Goal: Task Accomplishment & Management: Manage account settings

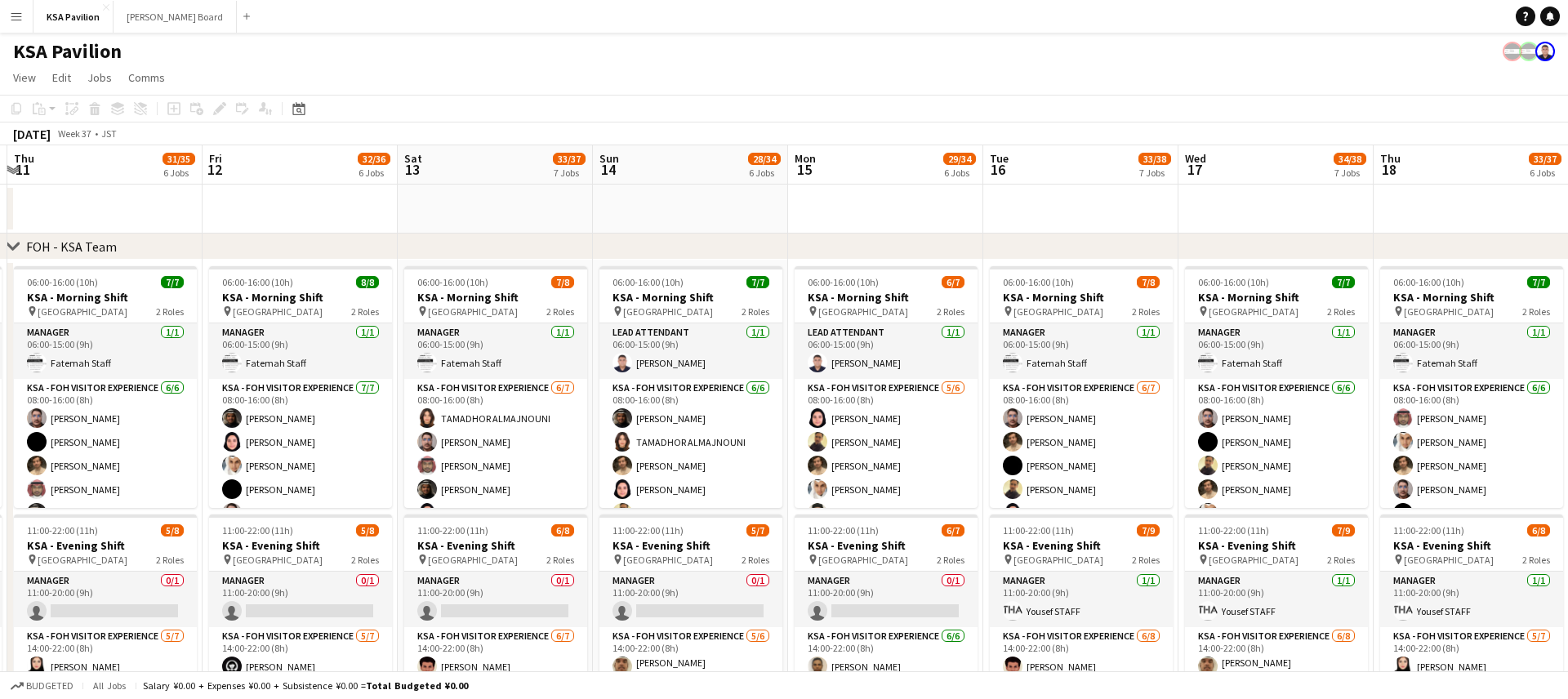
scroll to position [0, 581]
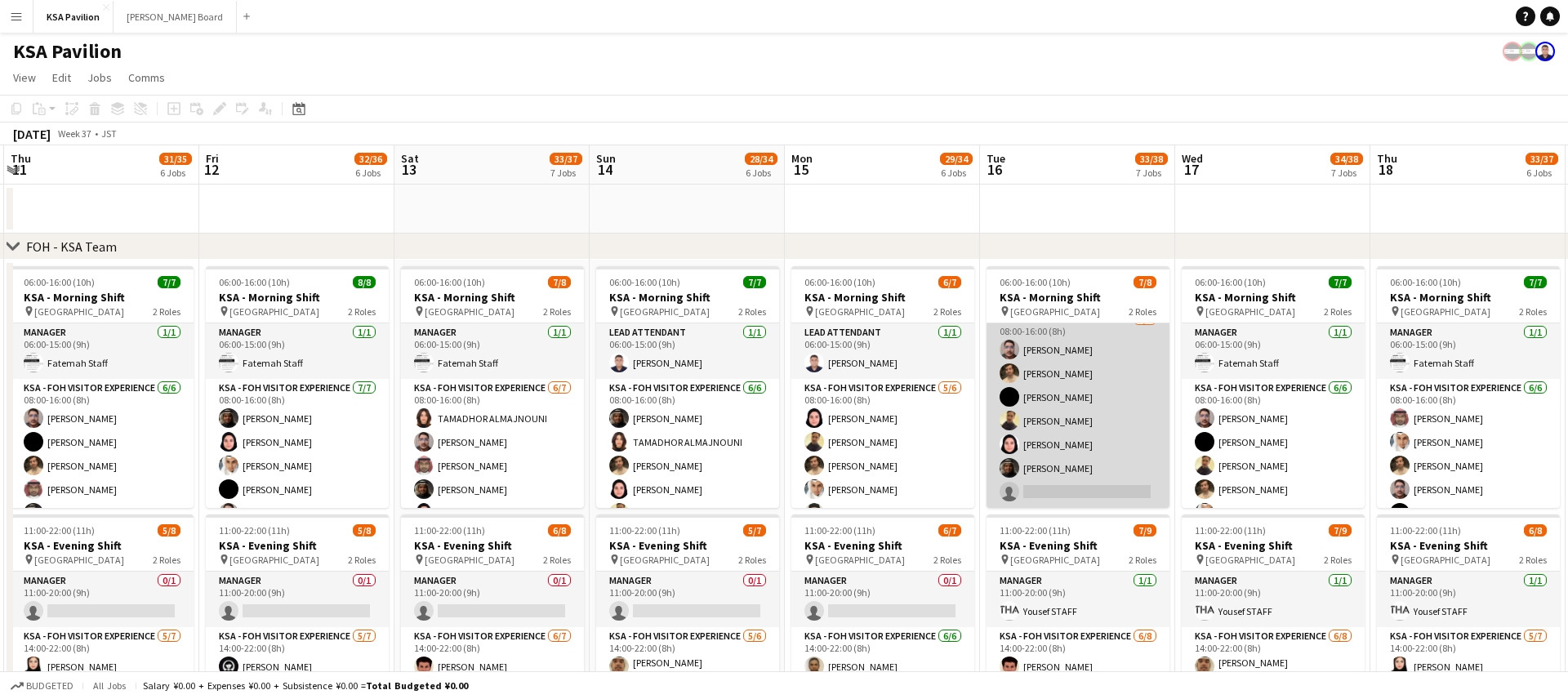
click at [1089, 469] on app-card-role "KSA - FOH Visitor Experience [DATE] 08:00-16:00 (8h) [PERSON_NAME] Kazim [PERSO…" at bounding box center [1078, 408] width 183 height 197
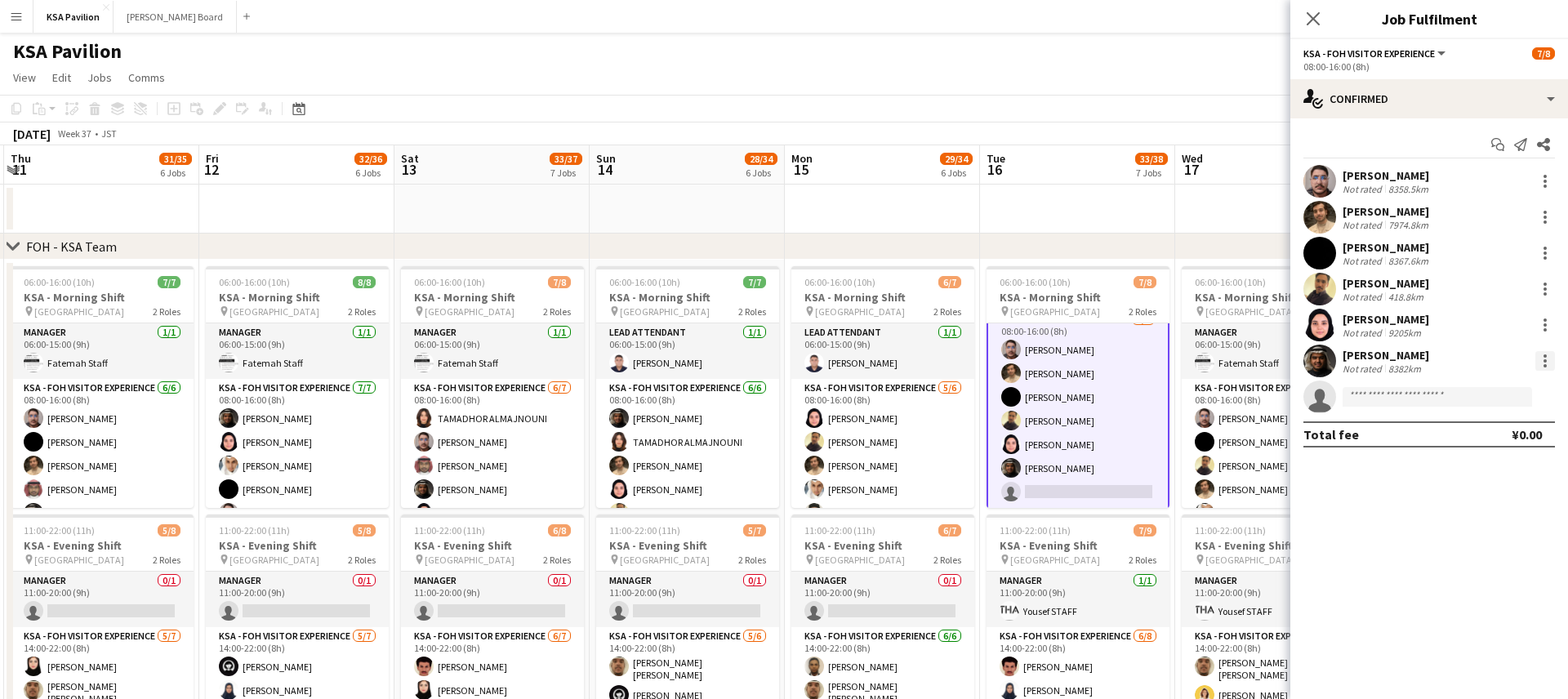
click at [1543, 357] on div at bounding box center [1545, 361] width 19 height 19
click at [1492, 550] on span "Remove" at bounding box center [1492, 547] width 102 height 14
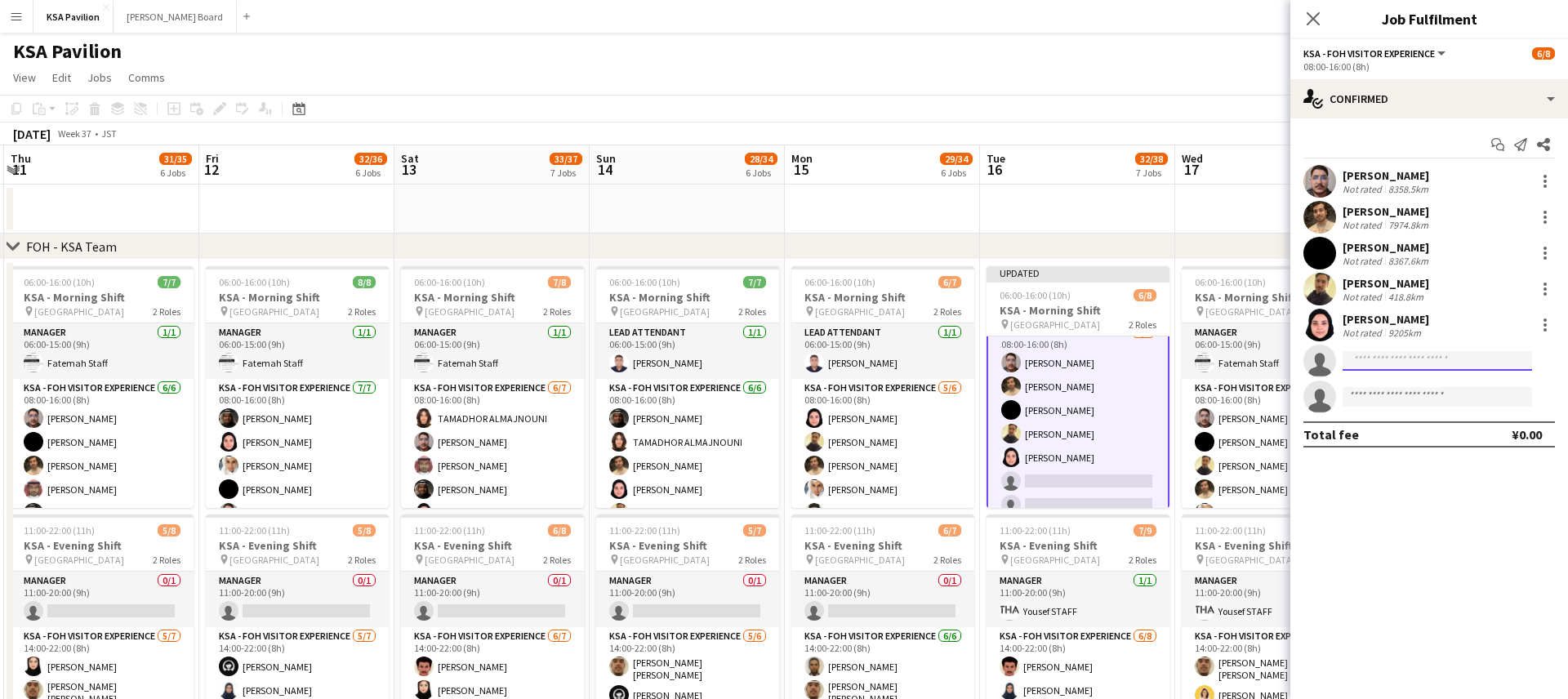
click at [1392, 366] on input at bounding box center [1438, 361] width 190 height 19
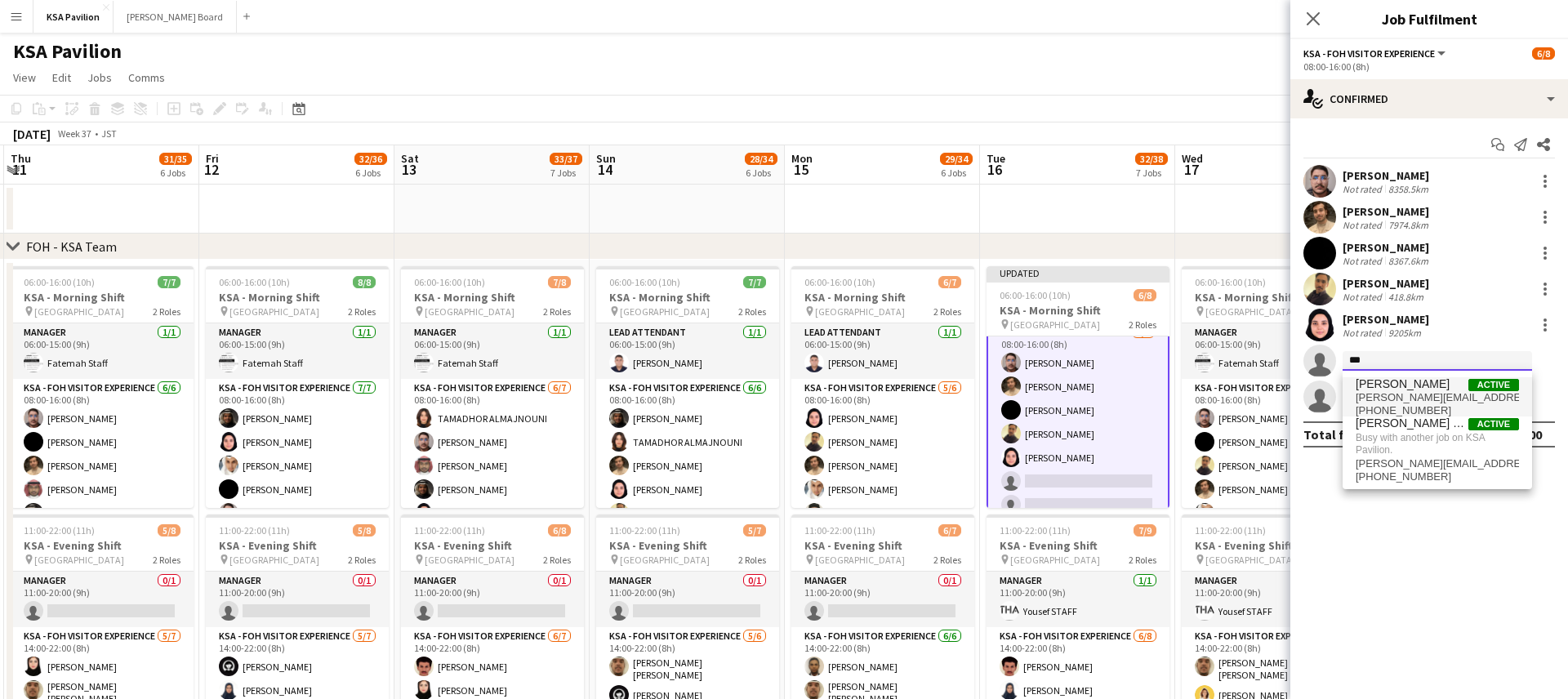
type input "***"
click at [1385, 389] on span "[PERSON_NAME]" at bounding box center [1402, 384] width 94 height 14
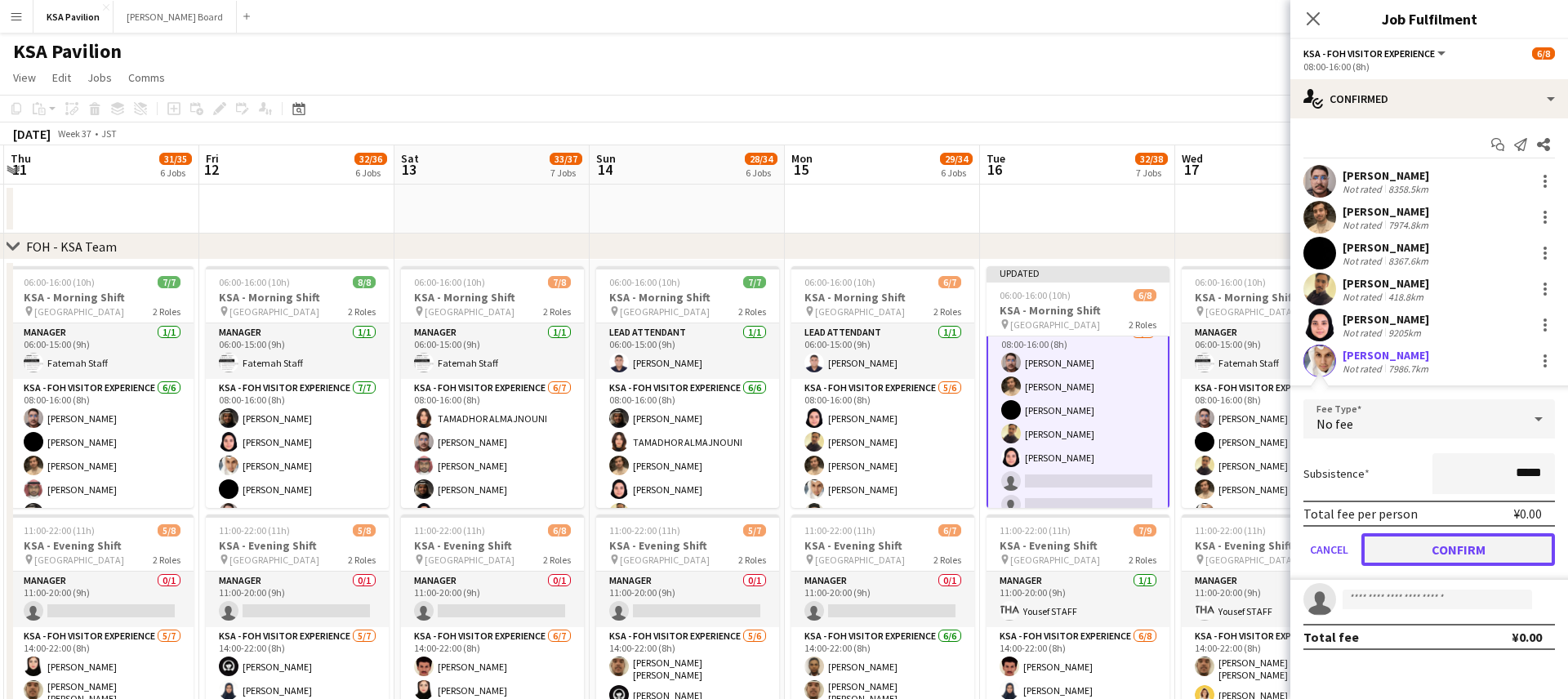
click at [1465, 554] on button "Confirm" at bounding box center [1458, 550] width 193 height 33
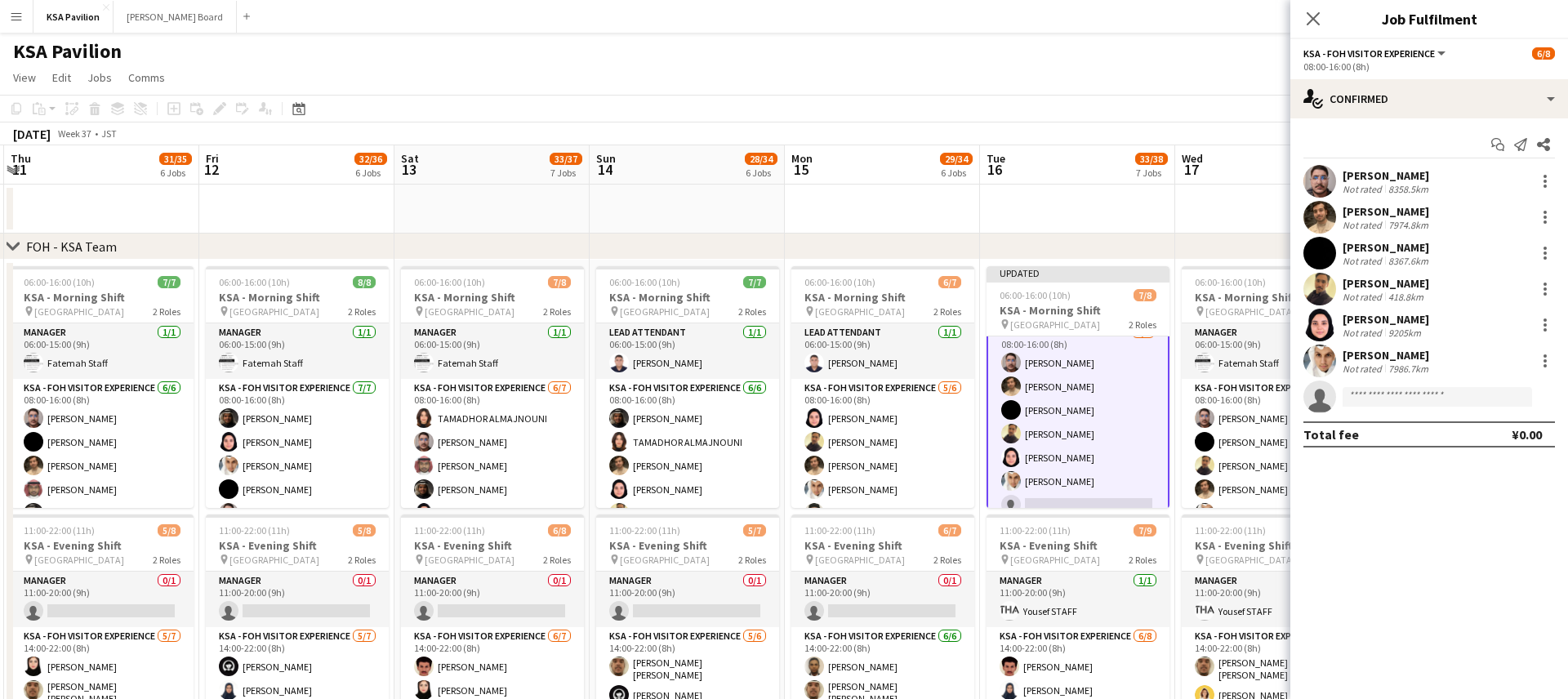
click at [1107, 208] on app-date-cell at bounding box center [1078, 209] width 195 height 49
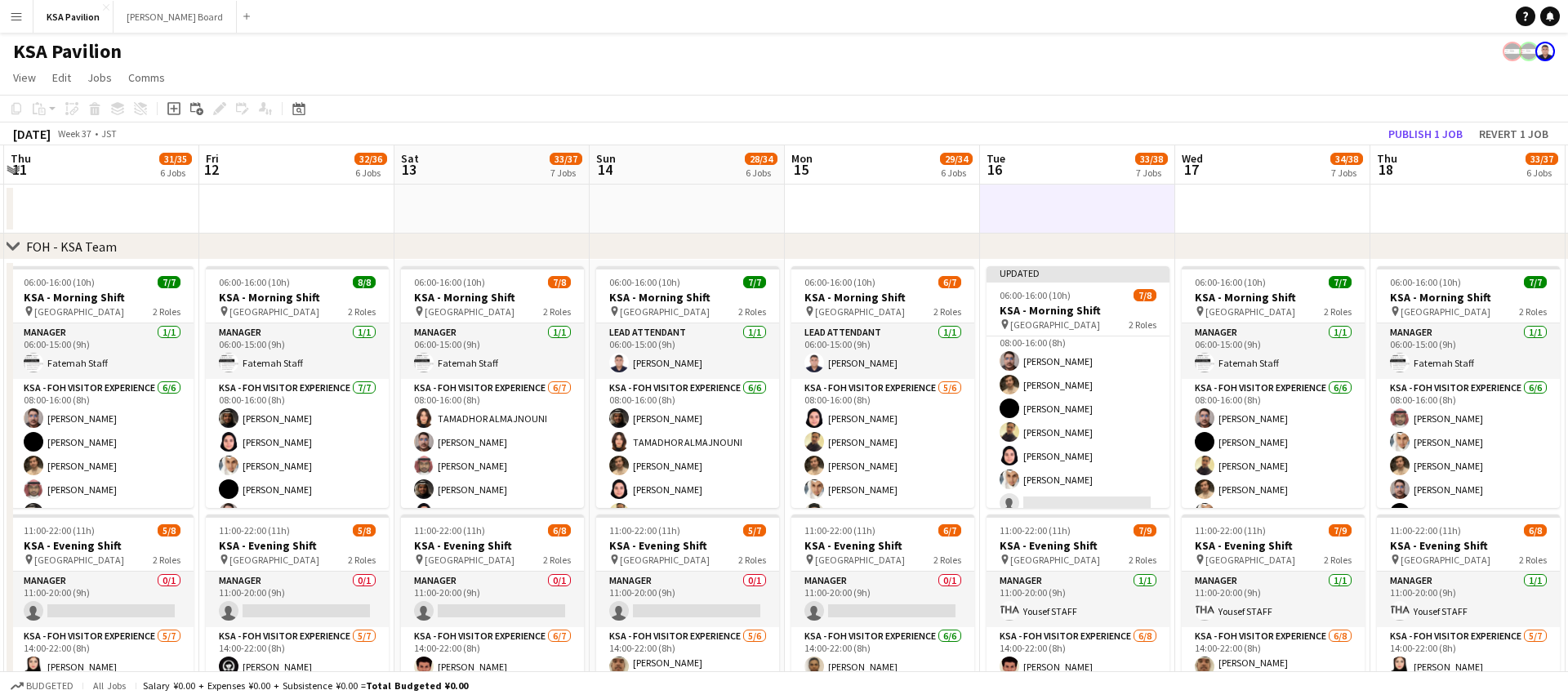
scroll to position [69, 0]
click at [1078, 264] on app-date-cell "Updated 06:00-16:00 (10h) 7/8 KSA - Morning Shift pin [GEOGRAPHIC_DATA] 2 Roles…" at bounding box center [1078, 524] width 195 height 530
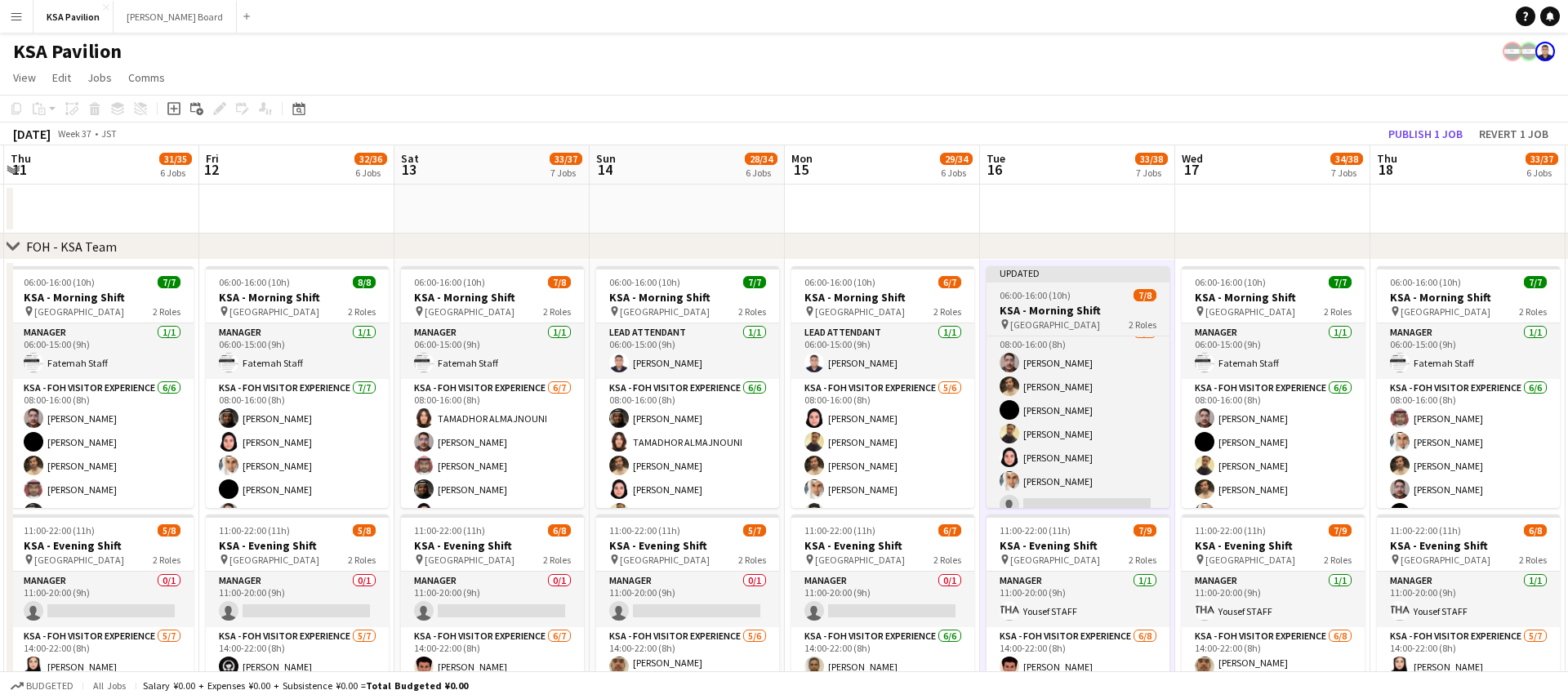
click at [1100, 271] on div "Updated" at bounding box center [1078, 272] width 183 height 13
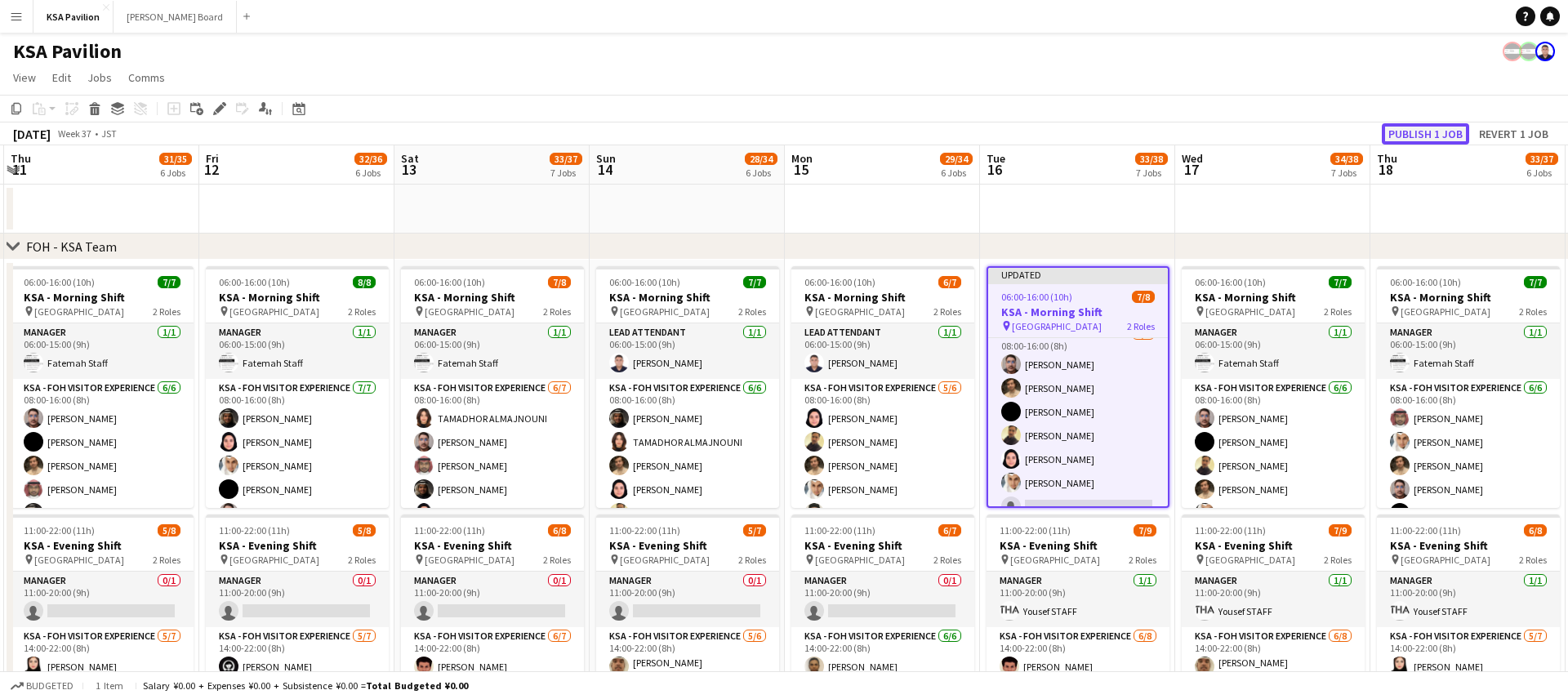
click at [1414, 135] on button "Publish 1 job" at bounding box center [1425, 134] width 87 height 21
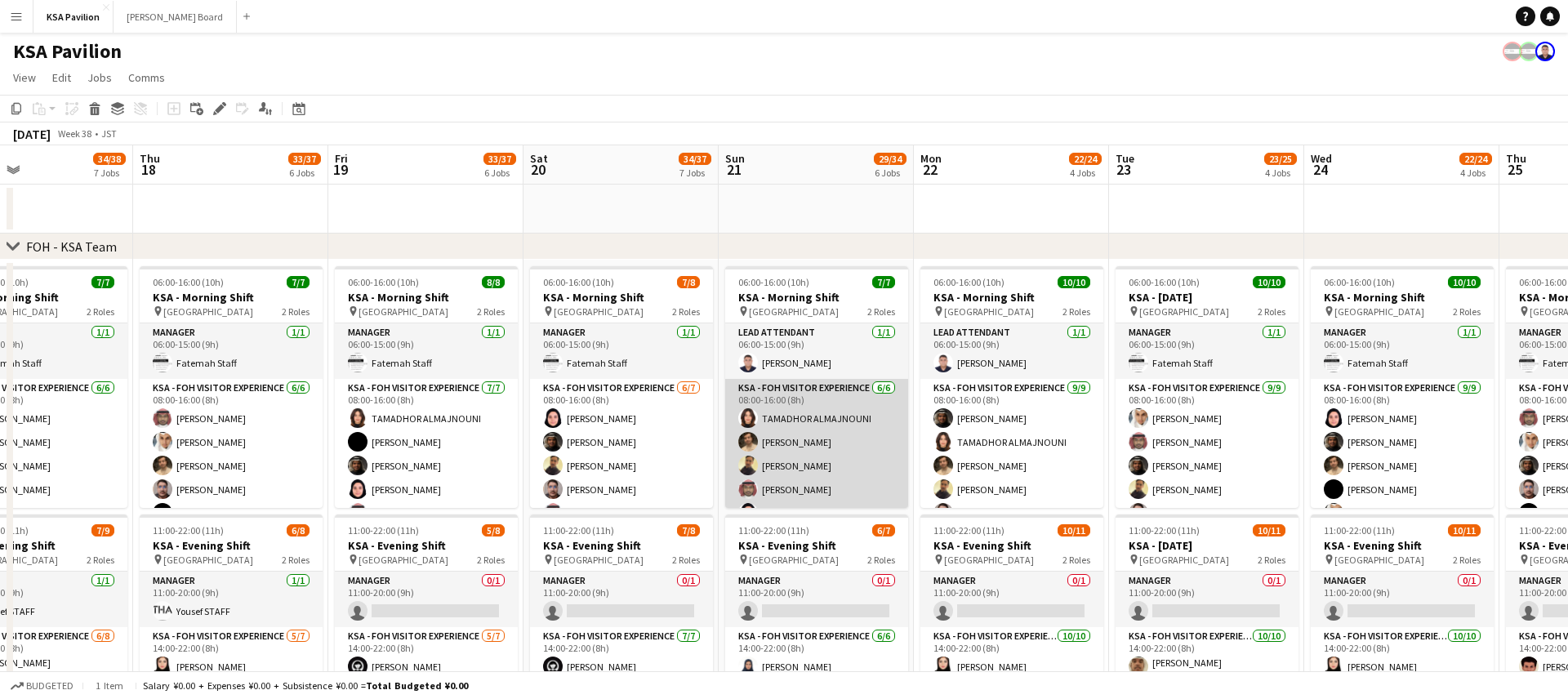
scroll to position [45, 0]
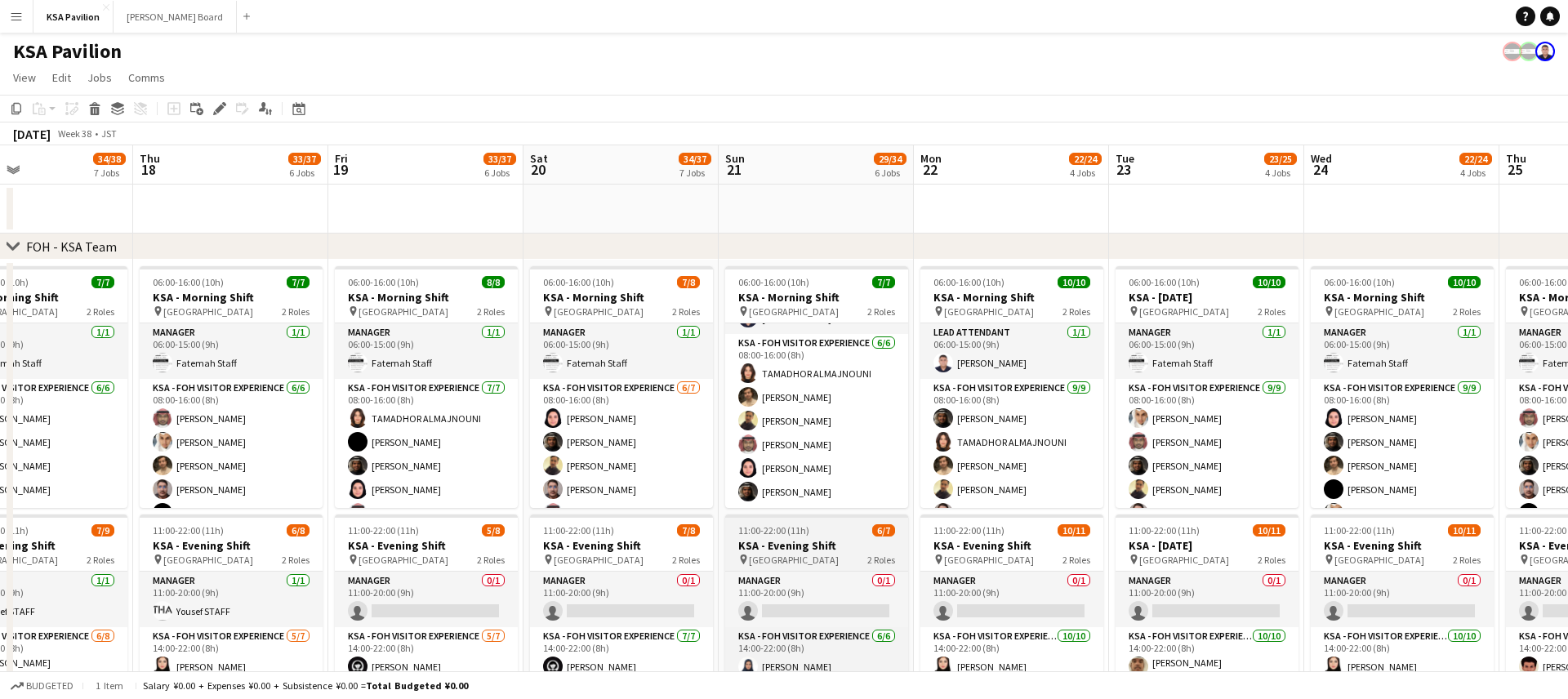
click at [804, 517] on div at bounding box center [817, 516] width 183 height 3
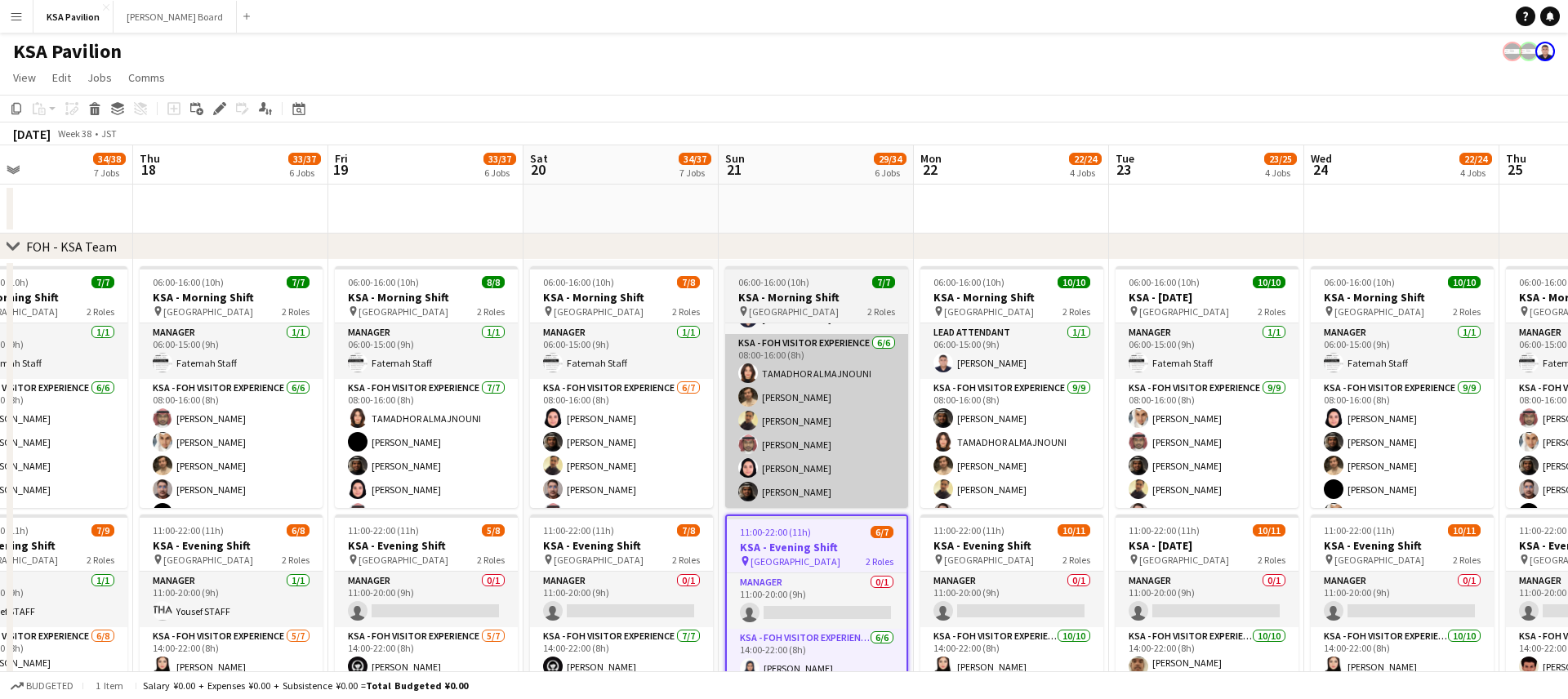
click at [812, 487] on app-card-role "KSA - FOH Visitor Experience [DATE] 08:00-16:00 (8h) TAMADHOR ALMAJNOUNI [PERSO…" at bounding box center [817, 420] width 183 height 174
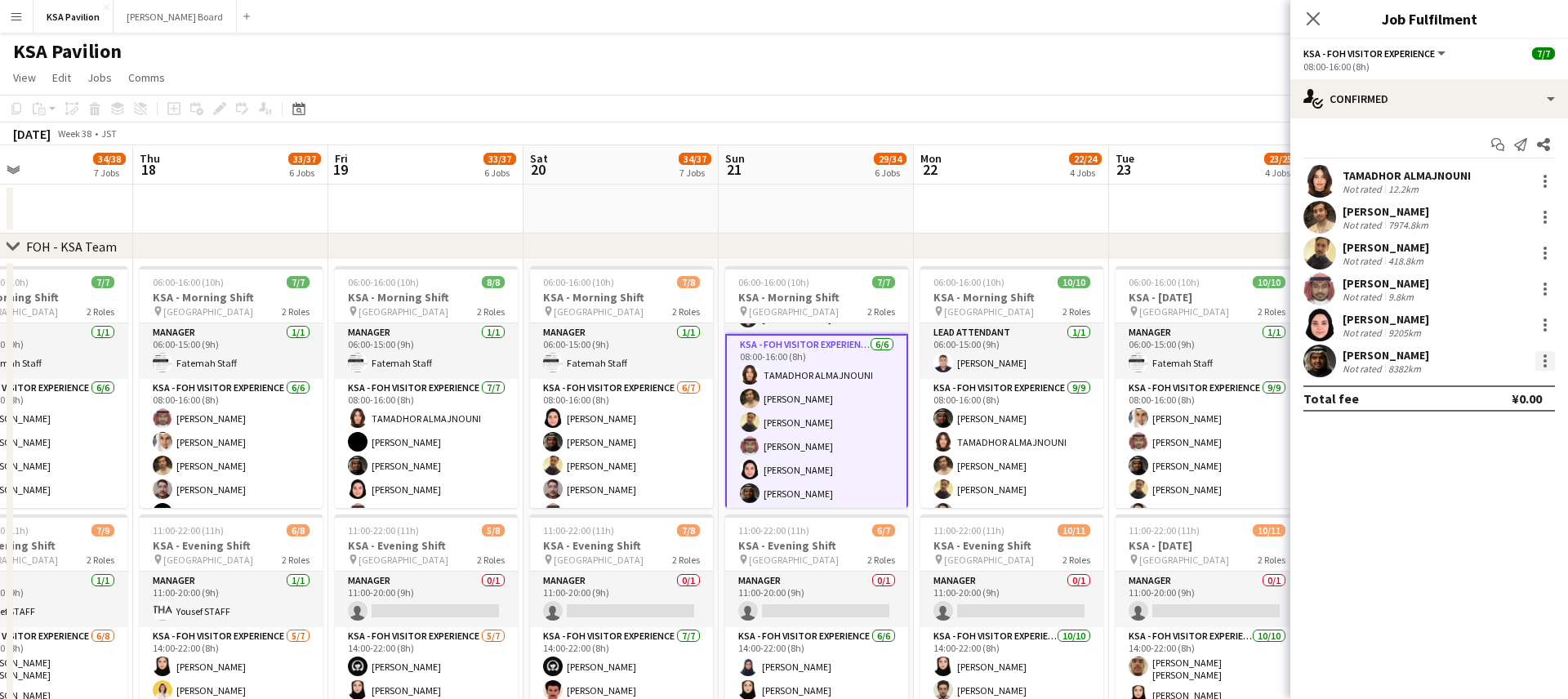
click at [1544, 358] on div at bounding box center [1545, 361] width 19 height 19
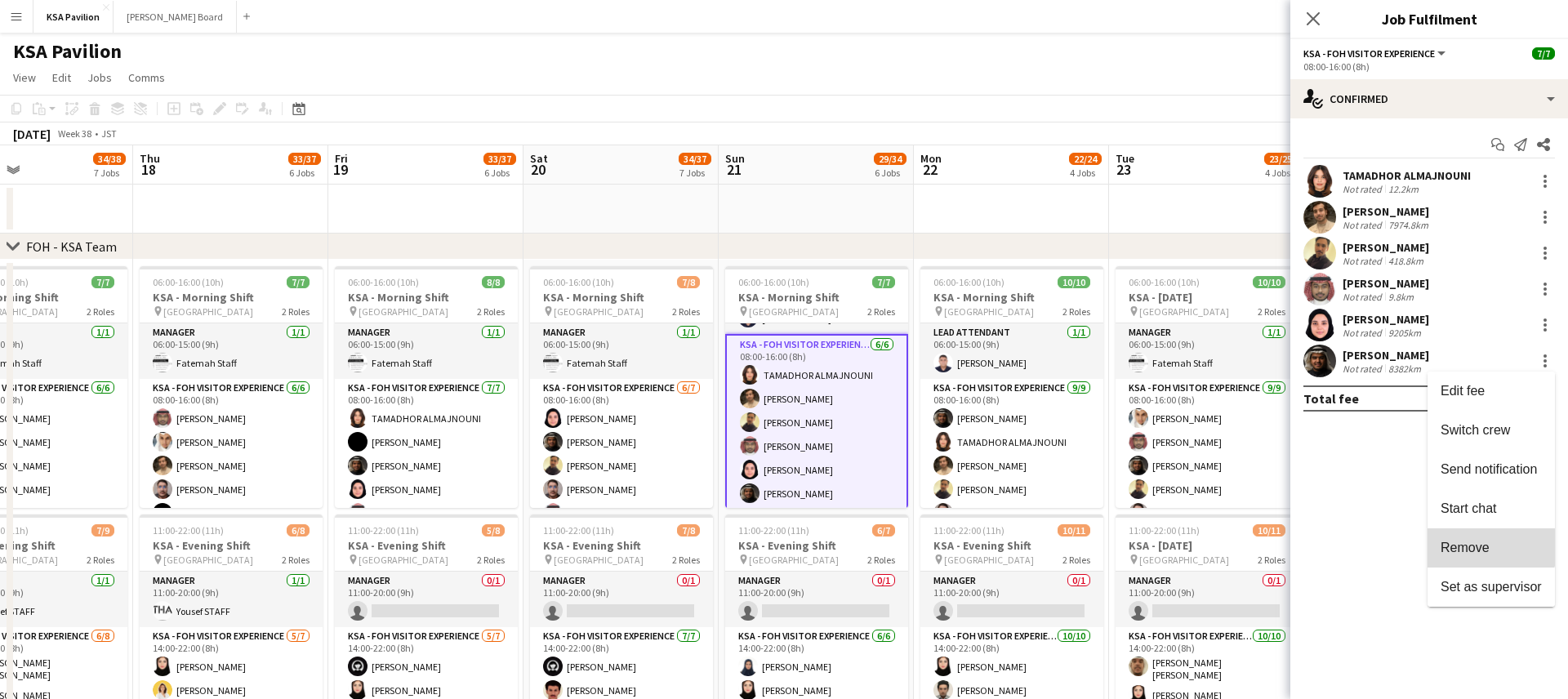
click at [1482, 544] on span "Remove" at bounding box center [1465, 547] width 49 height 14
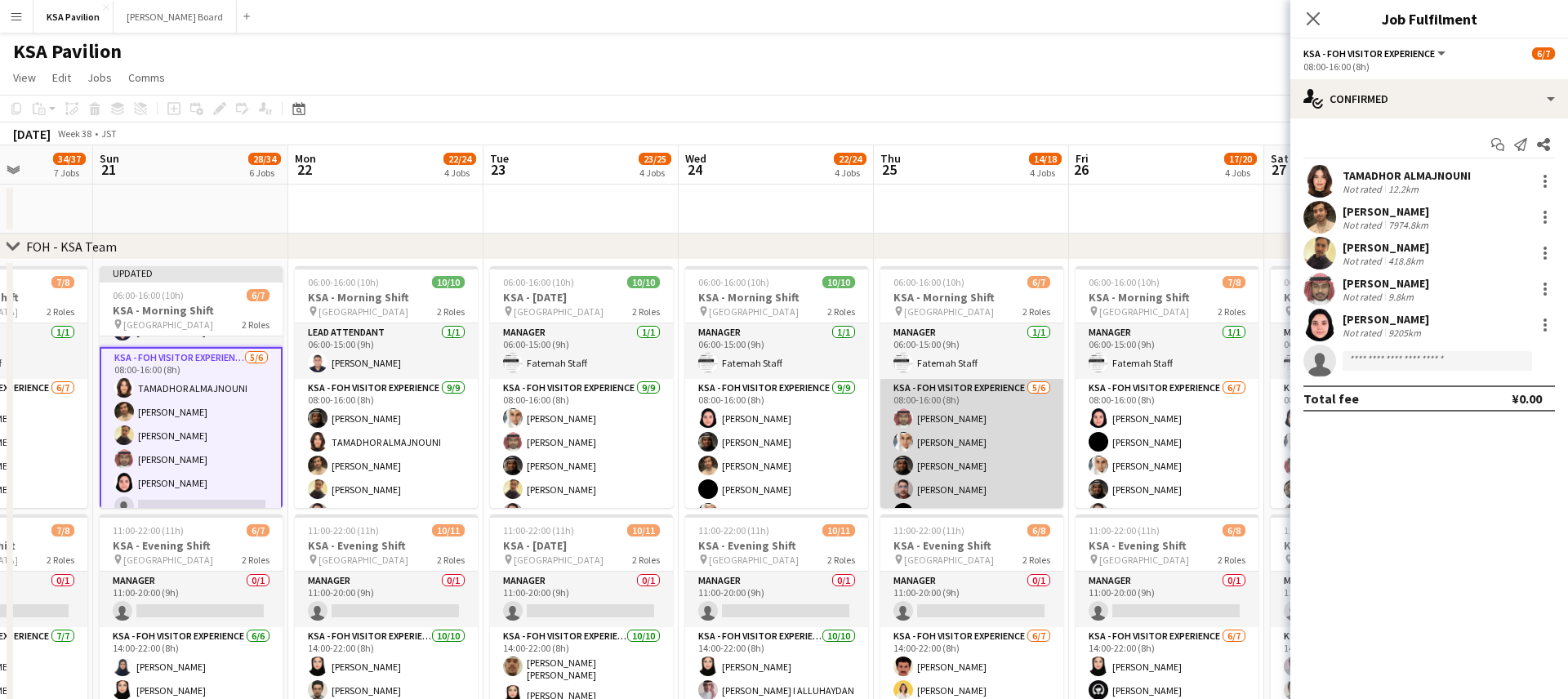
scroll to position [0, 507]
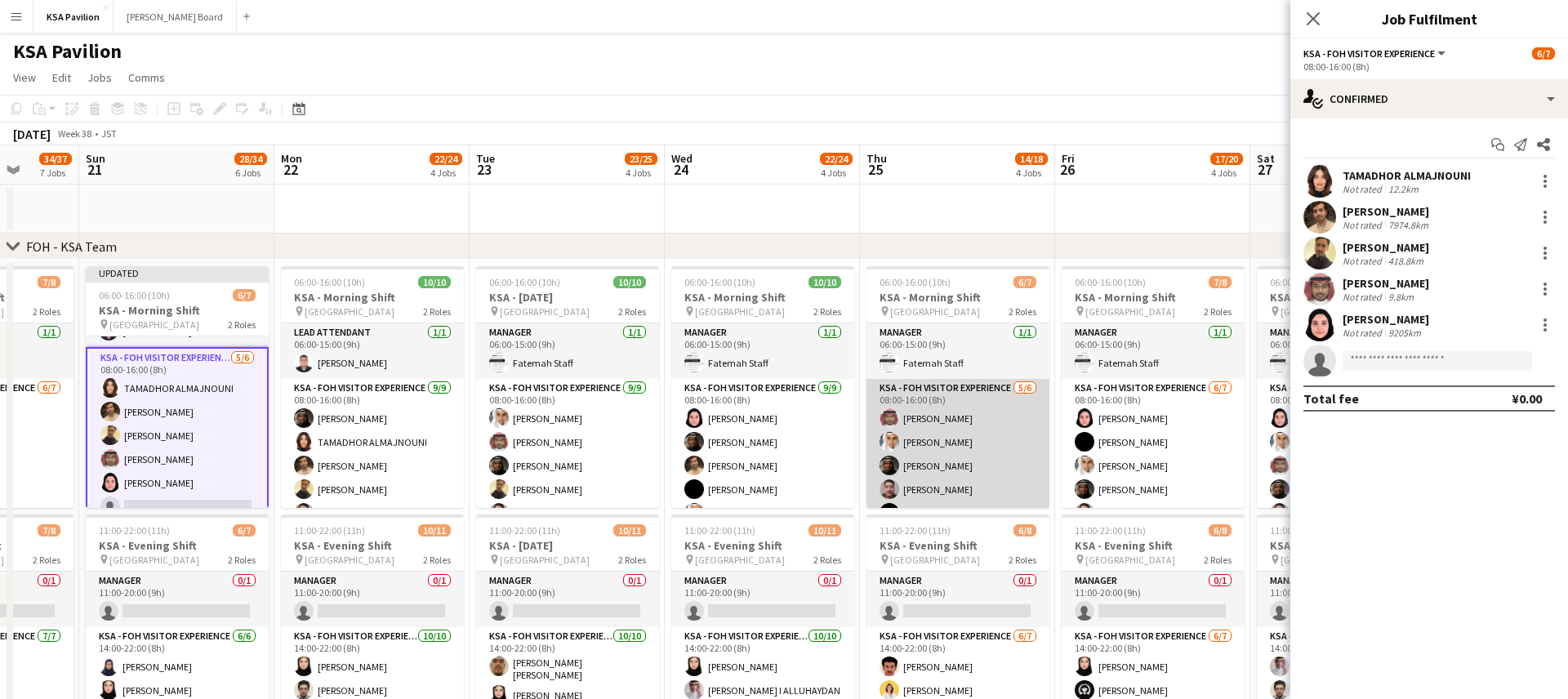
click at [985, 440] on app-card-role "KSA - FOH Visitor Experience [DATE] 08:00-16:00 (8h) [PERSON_NAME] Abdullah Alg…" at bounding box center [958, 465] width 183 height 174
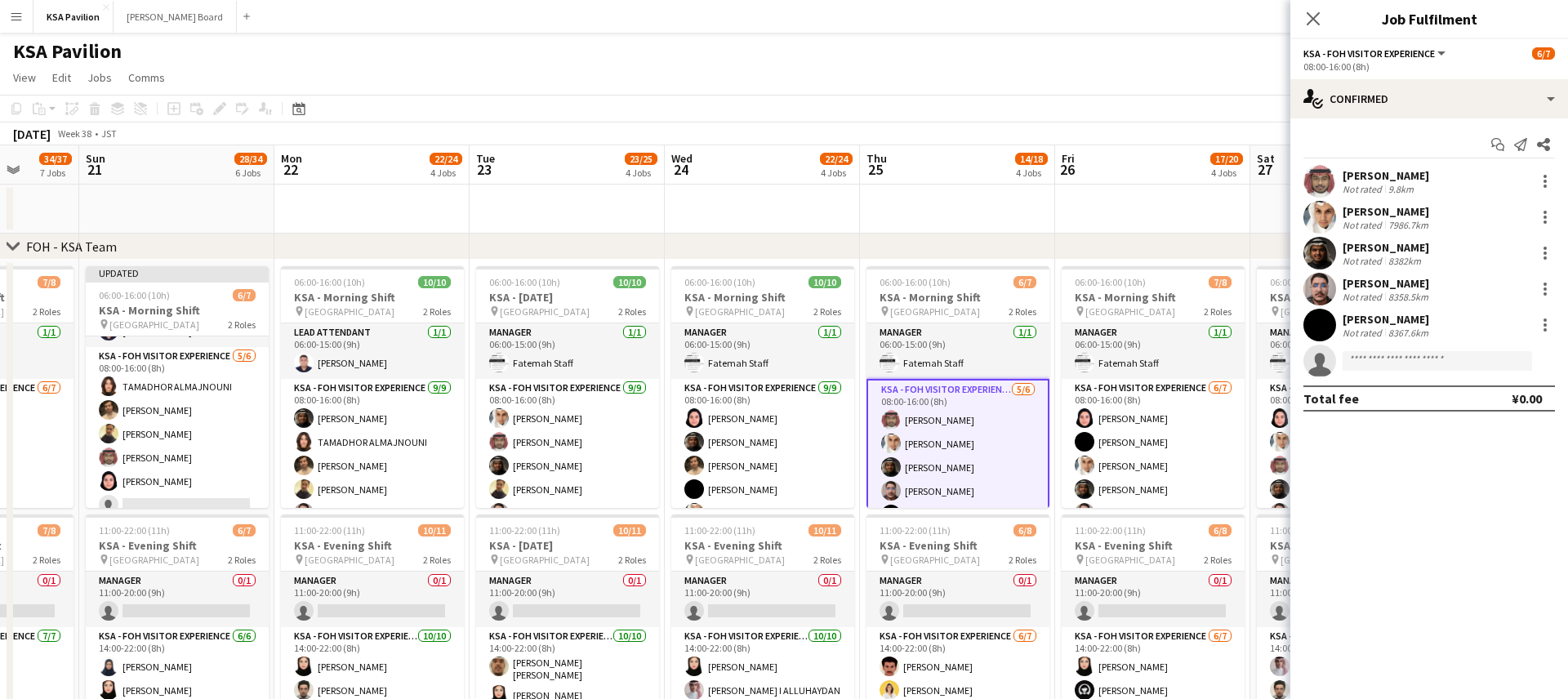
scroll to position [48, 0]
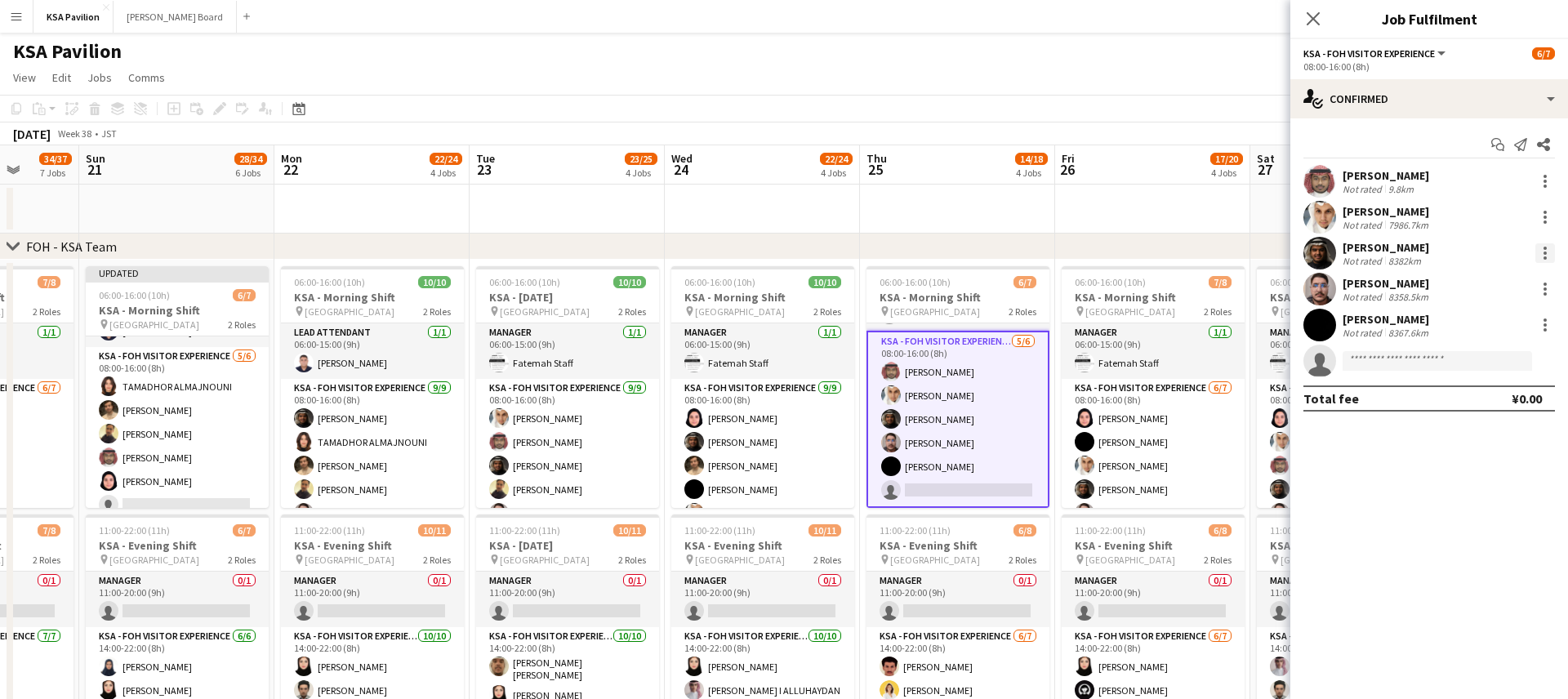
click at [1539, 250] on div at bounding box center [1545, 252] width 19 height 19
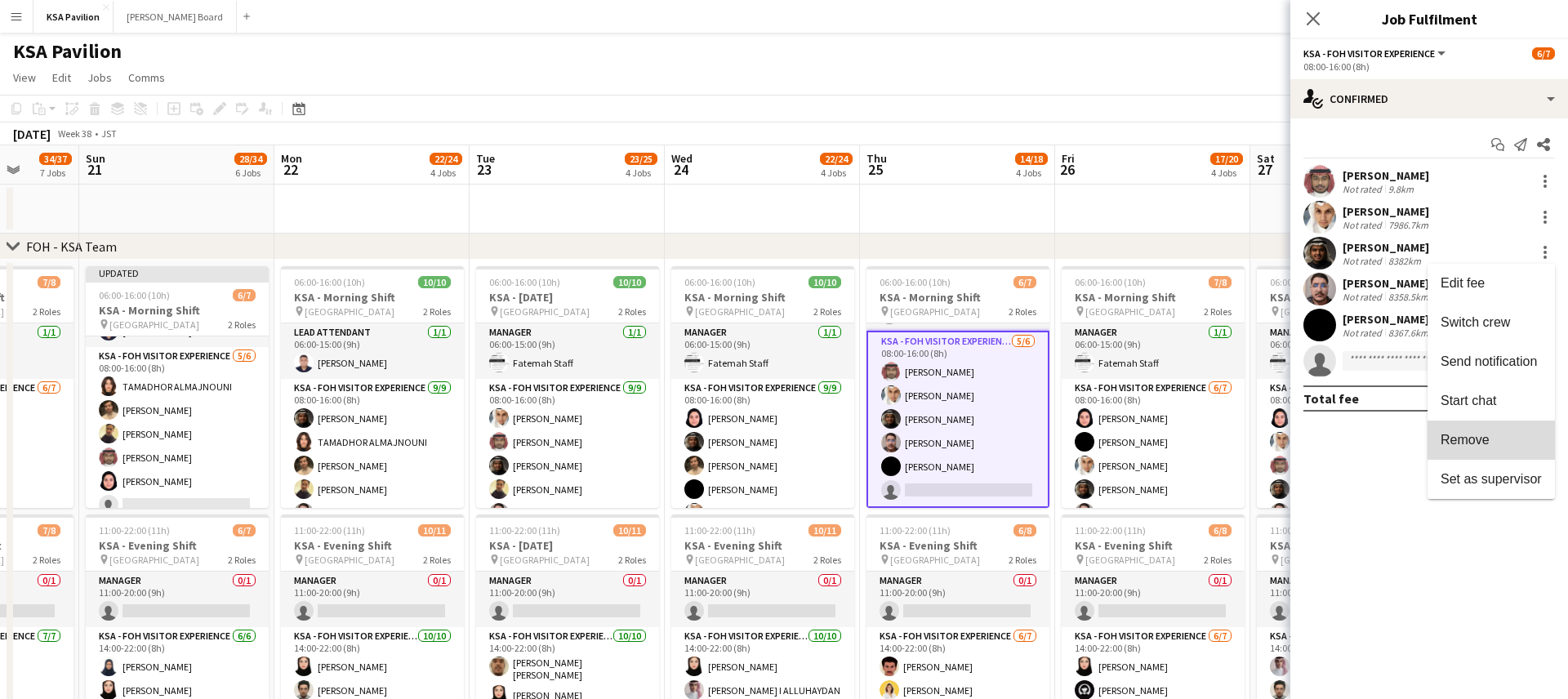
click at [1481, 441] on span "Remove" at bounding box center [1465, 440] width 49 height 14
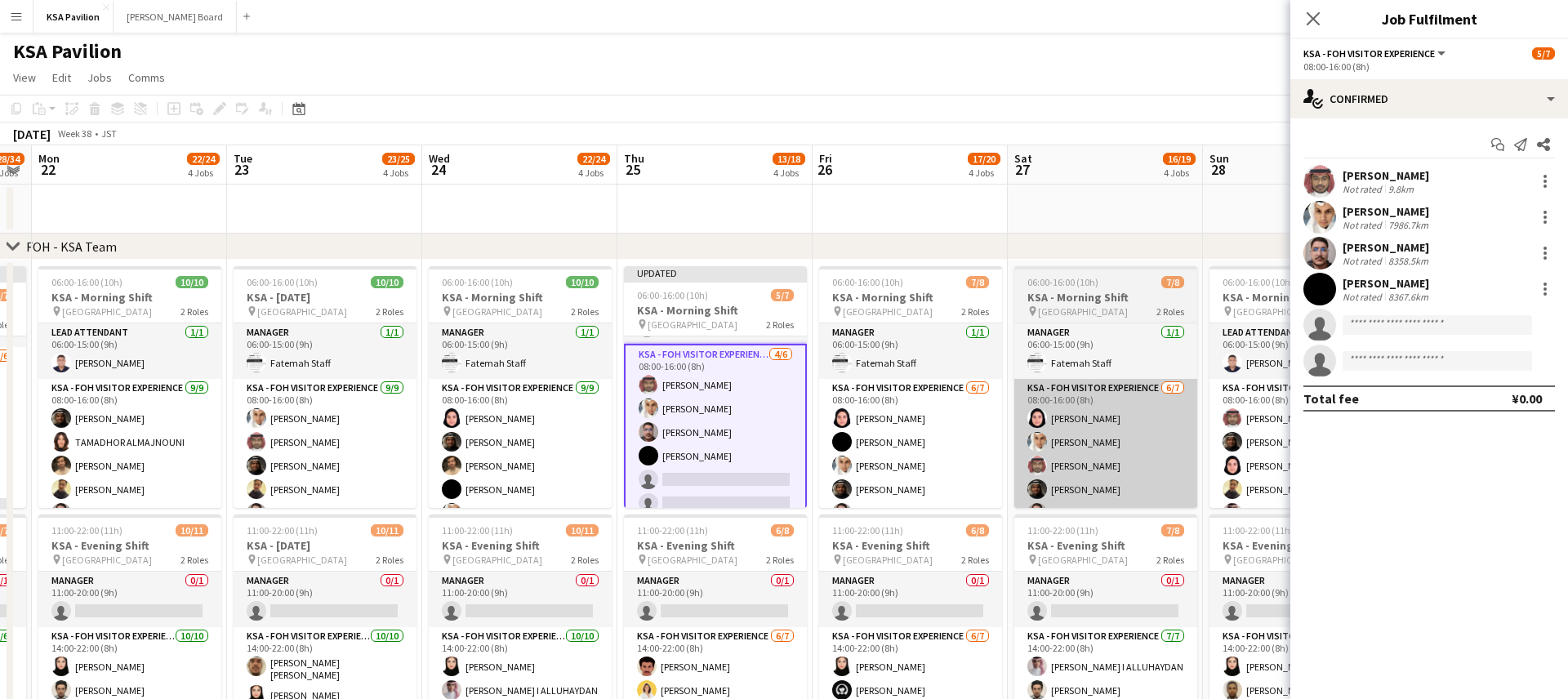
scroll to position [0, 761]
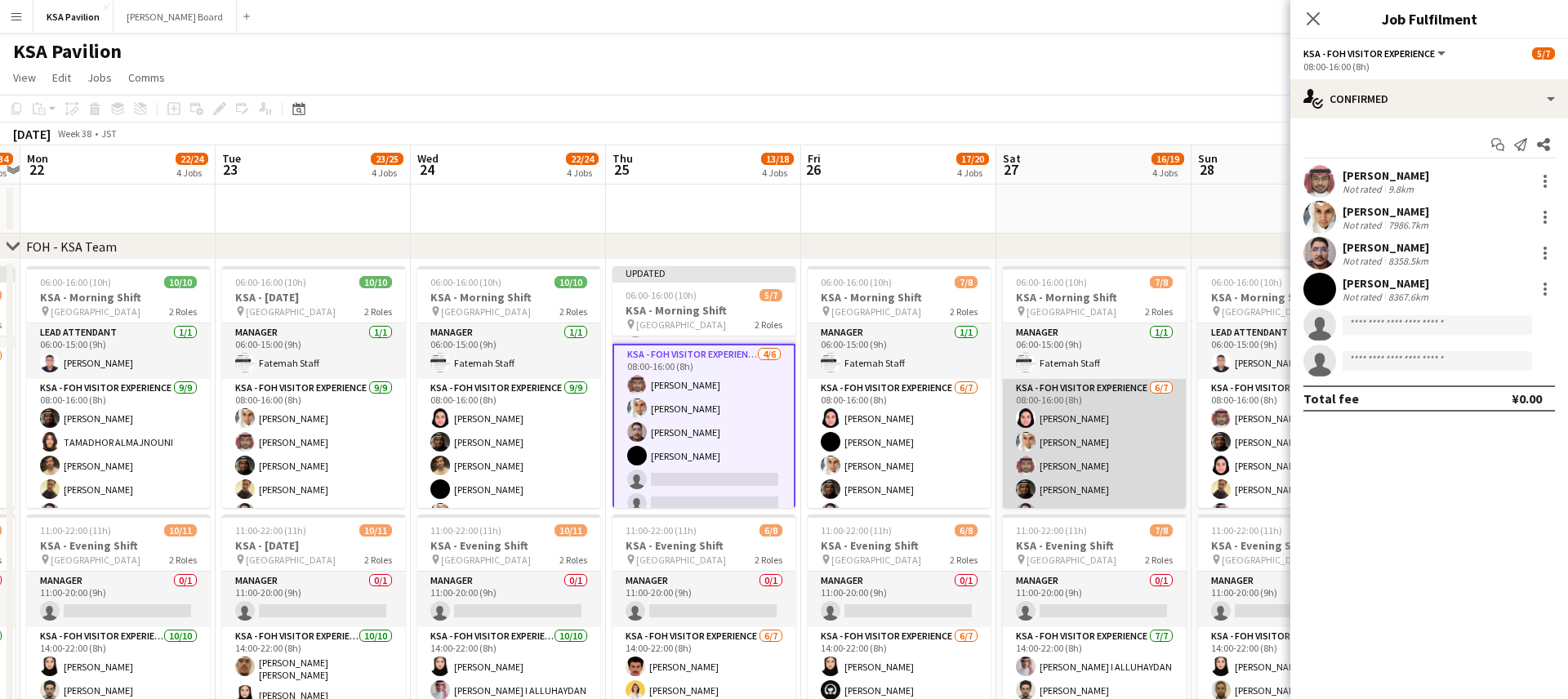
click at [1104, 424] on app-card-role "KSA - FOH Visitor Experience [DATE] 08:00-16:00 (8h) Dur [PERSON_NAME] Alghonim…" at bounding box center [1094, 477] width 183 height 197
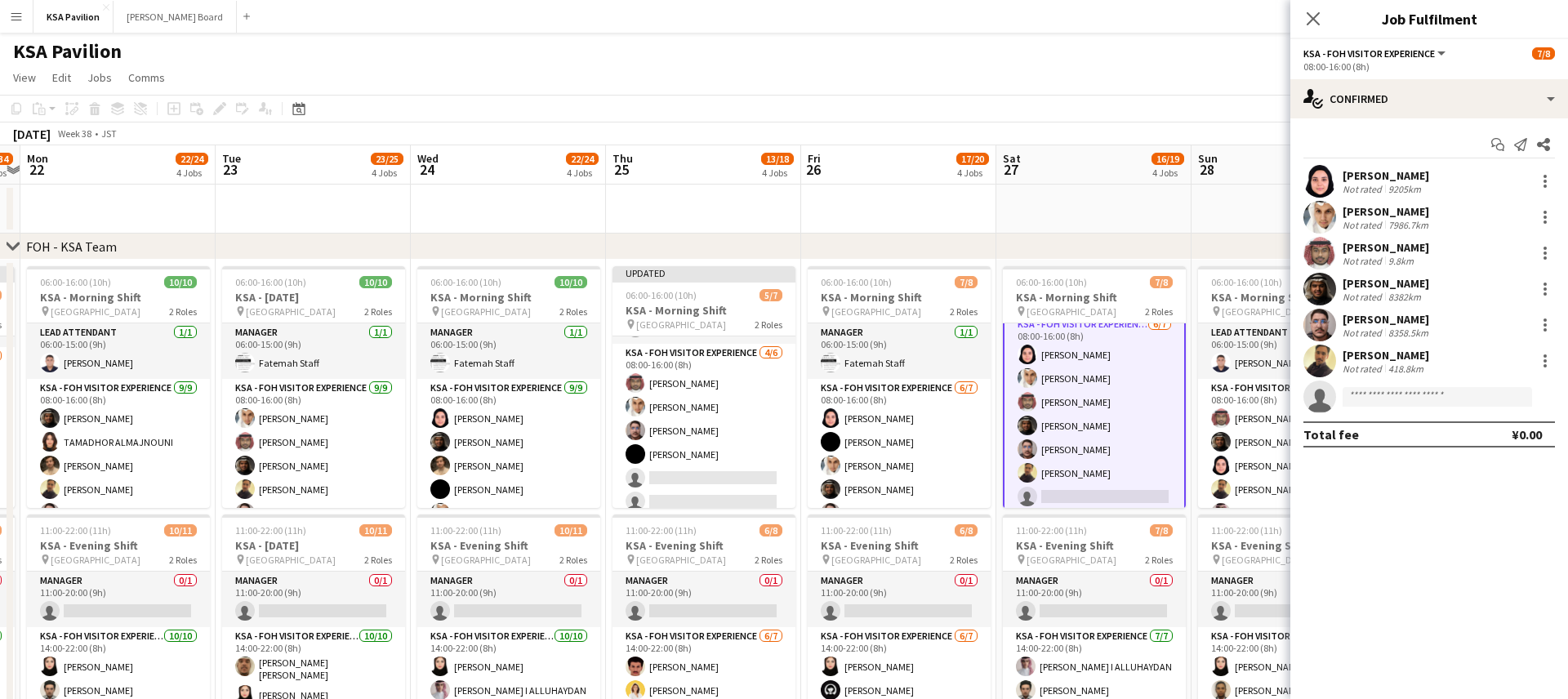
scroll to position [72, 0]
click at [1542, 289] on div at bounding box center [1545, 289] width 19 height 19
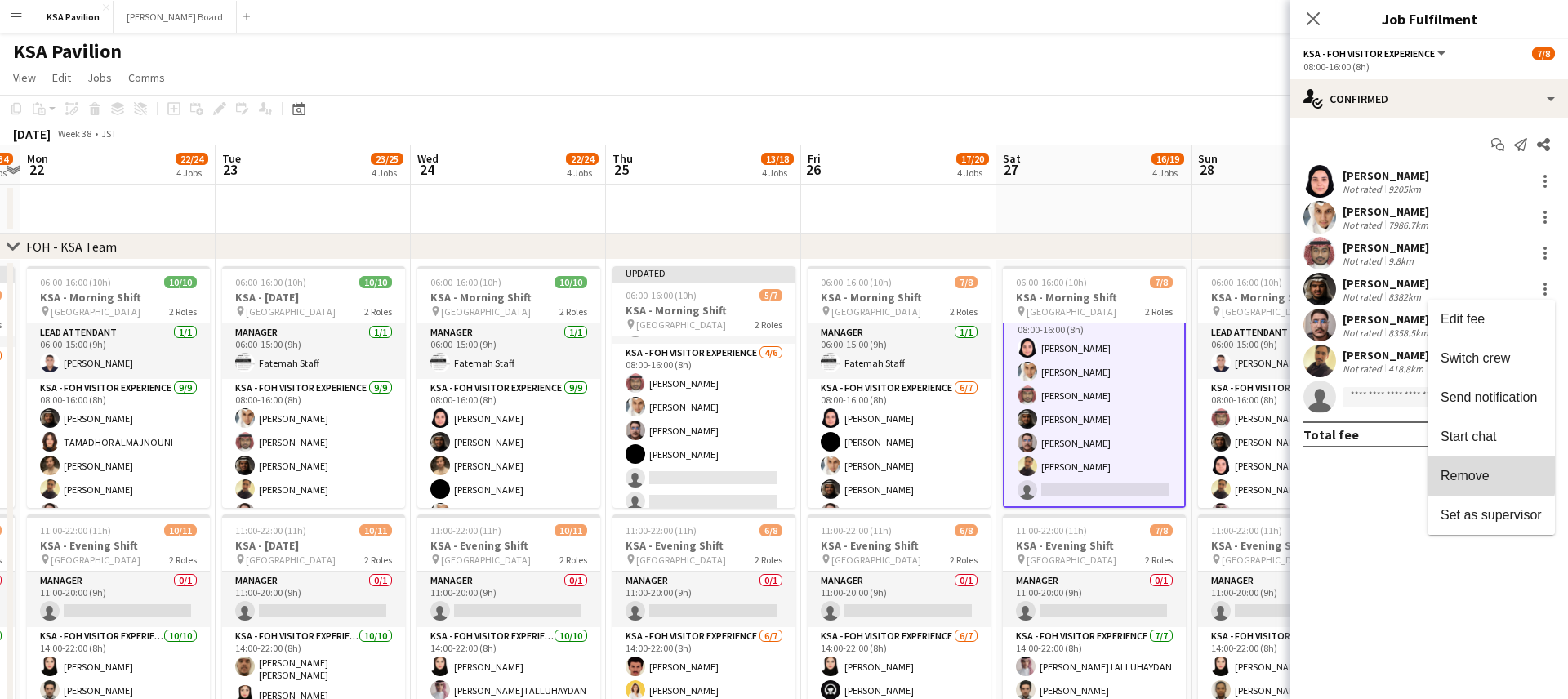
click at [1484, 475] on span "Remove" at bounding box center [1465, 475] width 49 height 14
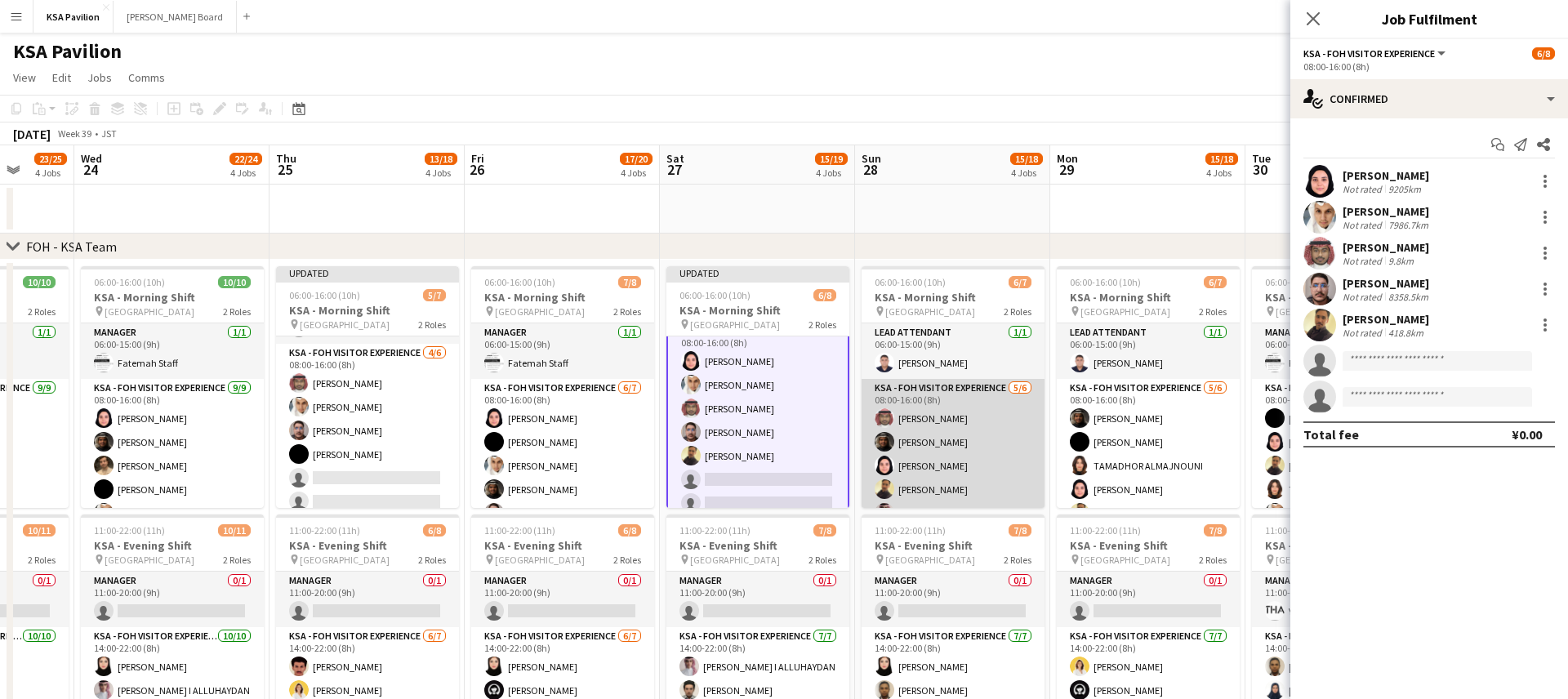
click at [985, 448] on app-card-role "KSA - FOH Visitor Experience [DATE] 08:00-16:00 (8h) [PERSON_NAME] [PERSON_NAME…" at bounding box center [953, 465] width 183 height 174
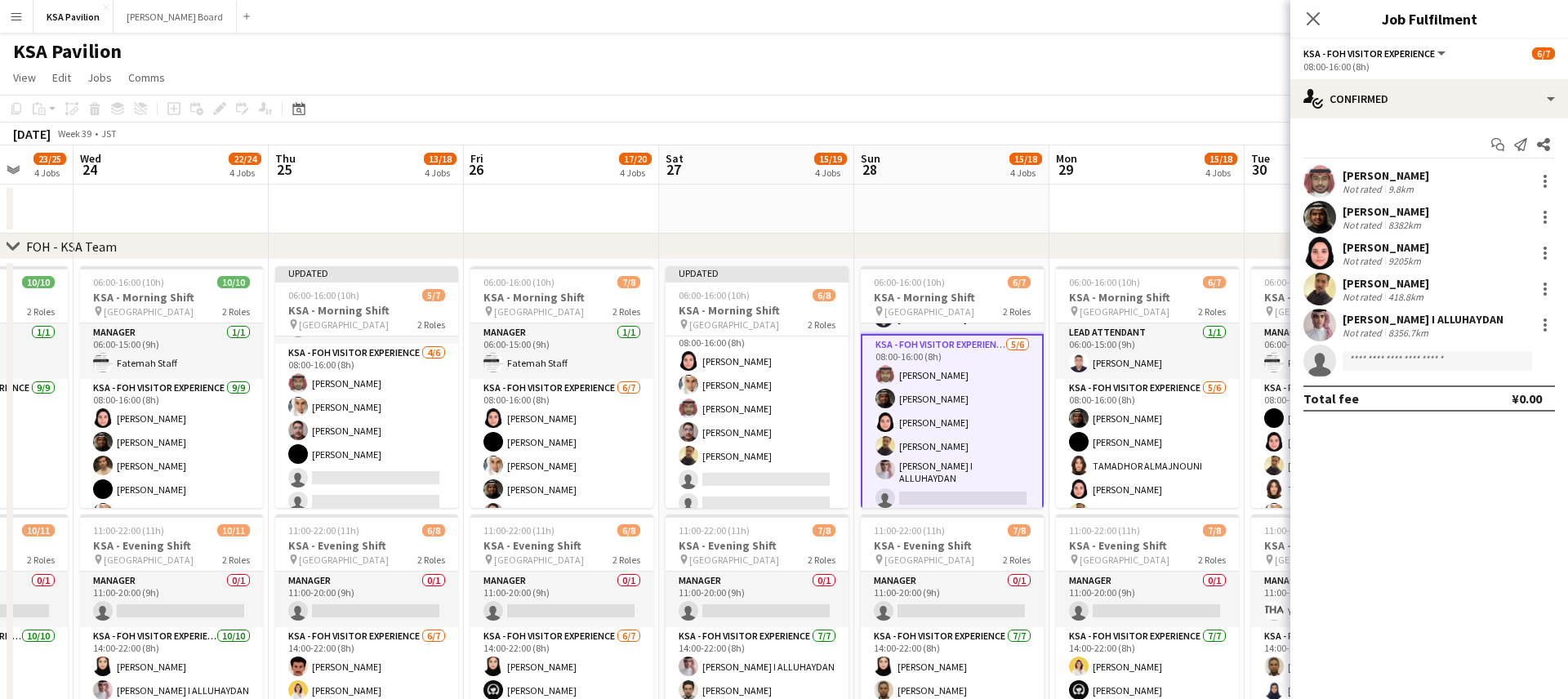
scroll to position [48, 0]
click at [1543, 220] on div at bounding box center [1545, 222] width 3 height 3
click at [1474, 404] on span "Remove" at bounding box center [1465, 404] width 49 height 14
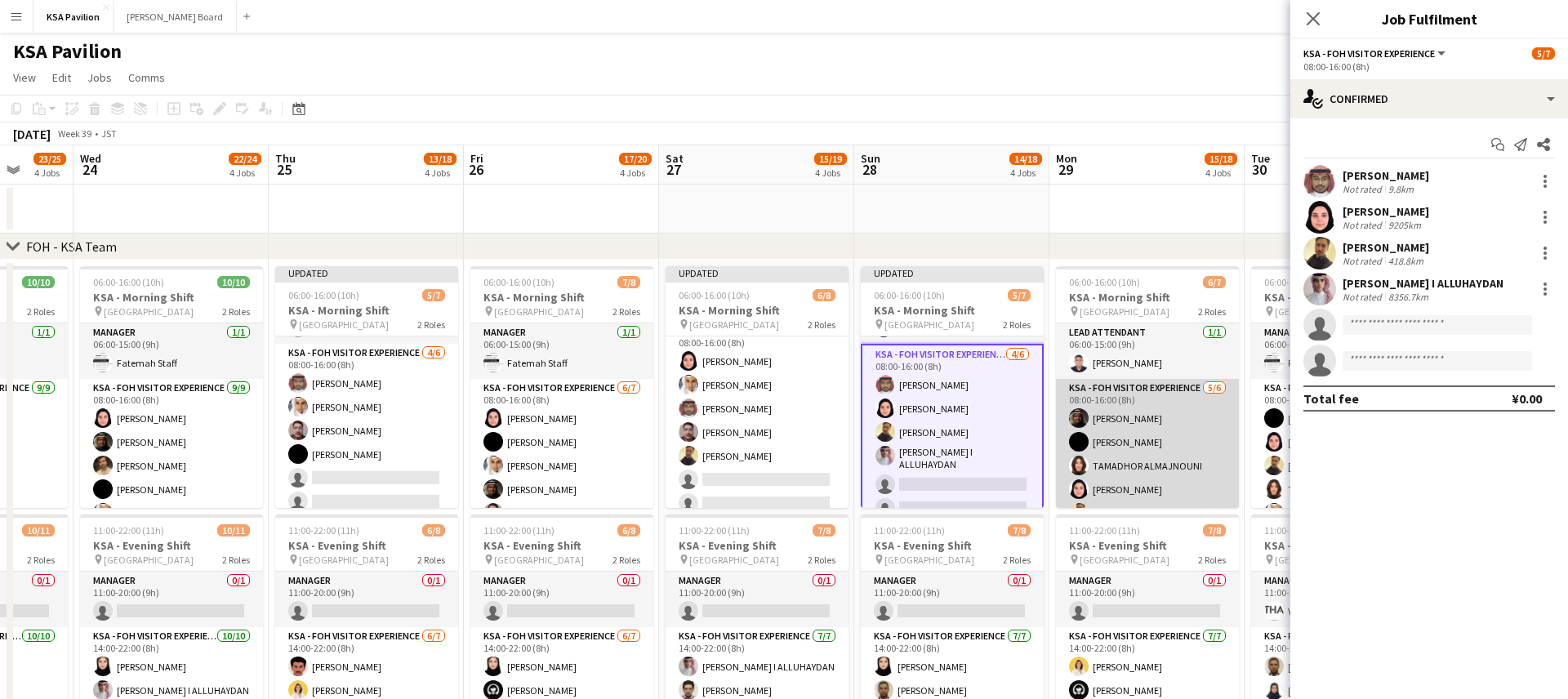
click at [1122, 419] on app-card-role "KSA - FOH Visitor Experience [DATE] 08:00-16:00 (8h) [PERSON_NAME] [PERSON_NAME…" at bounding box center [1148, 465] width 183 height 174
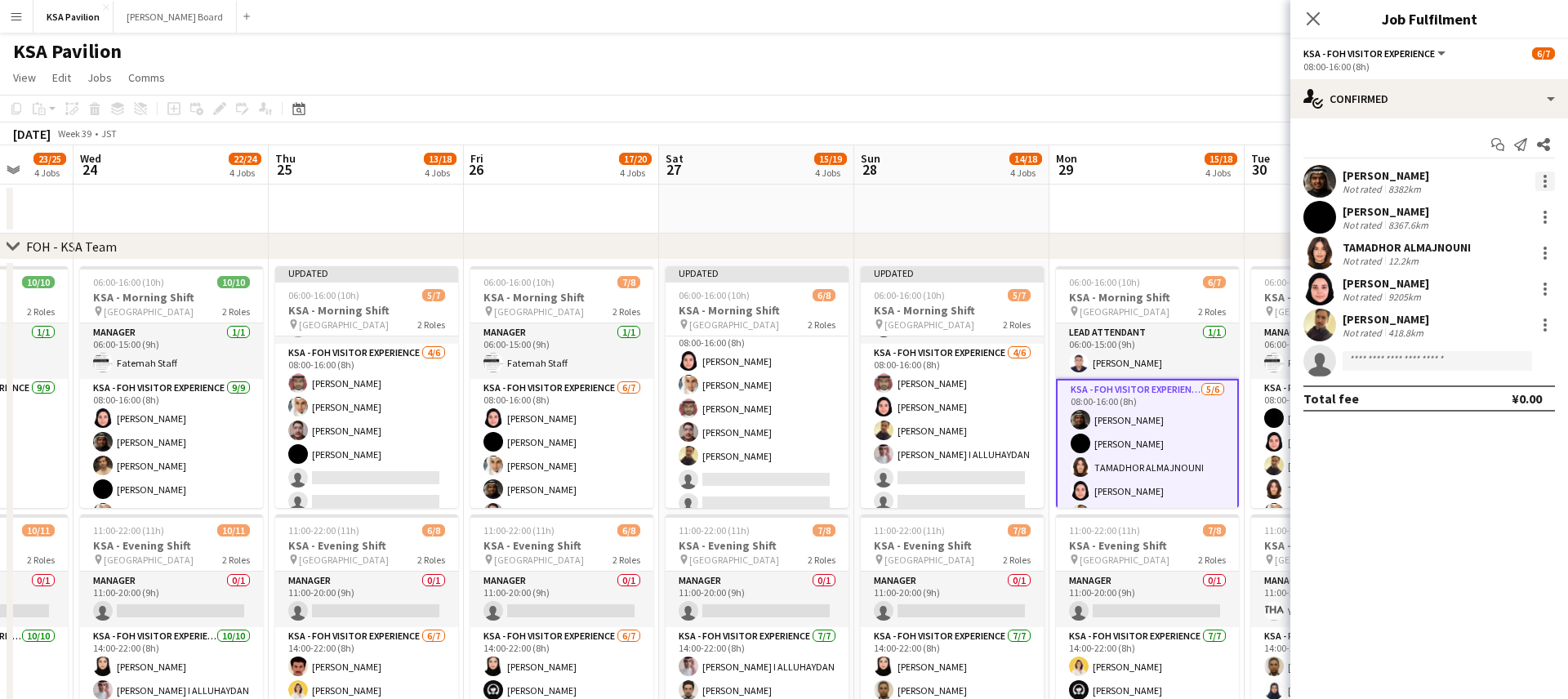
click at [1547, 180] on div at bounding box center [1545, 180] width 19 height 19
click at [1473, 357] on button "Remove" at bounding box center [1491, 369] width 127 height 39
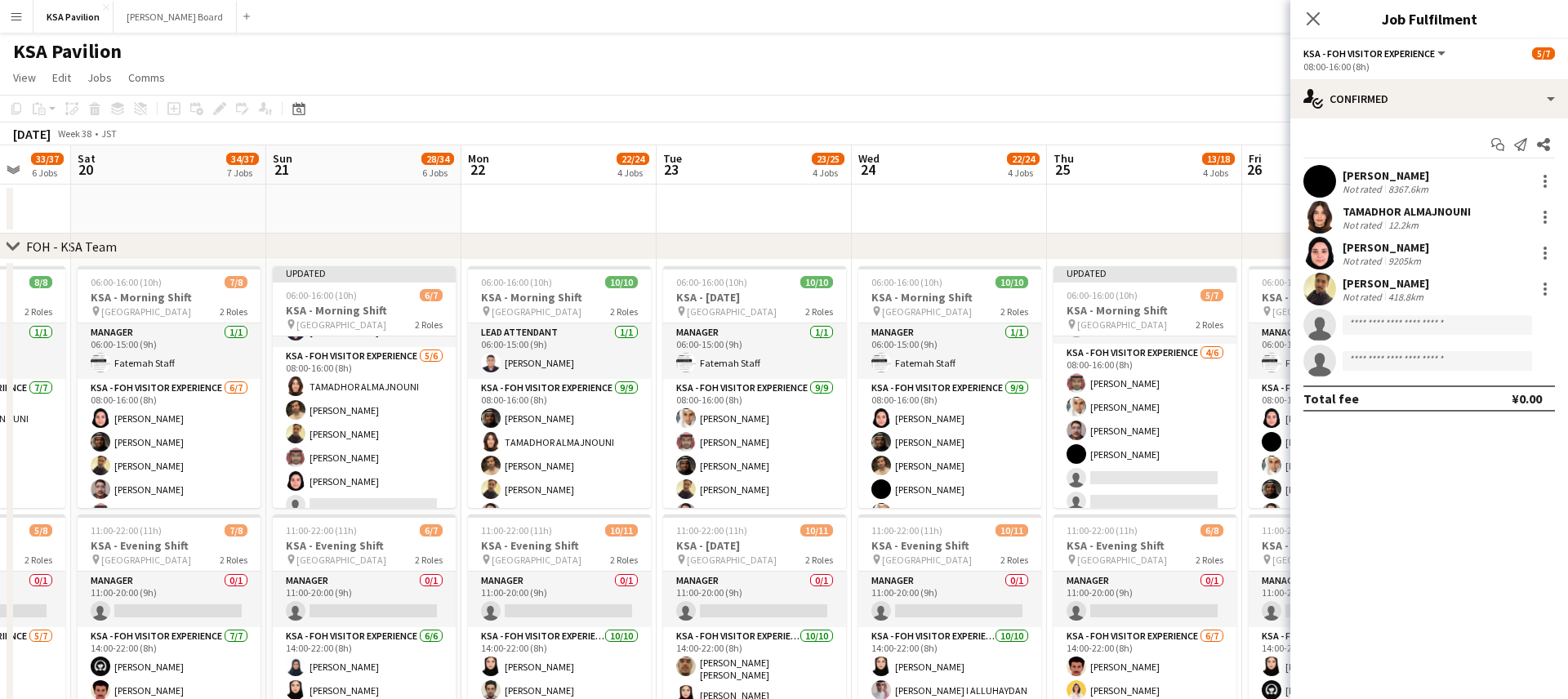
scroll to position [0, 510]
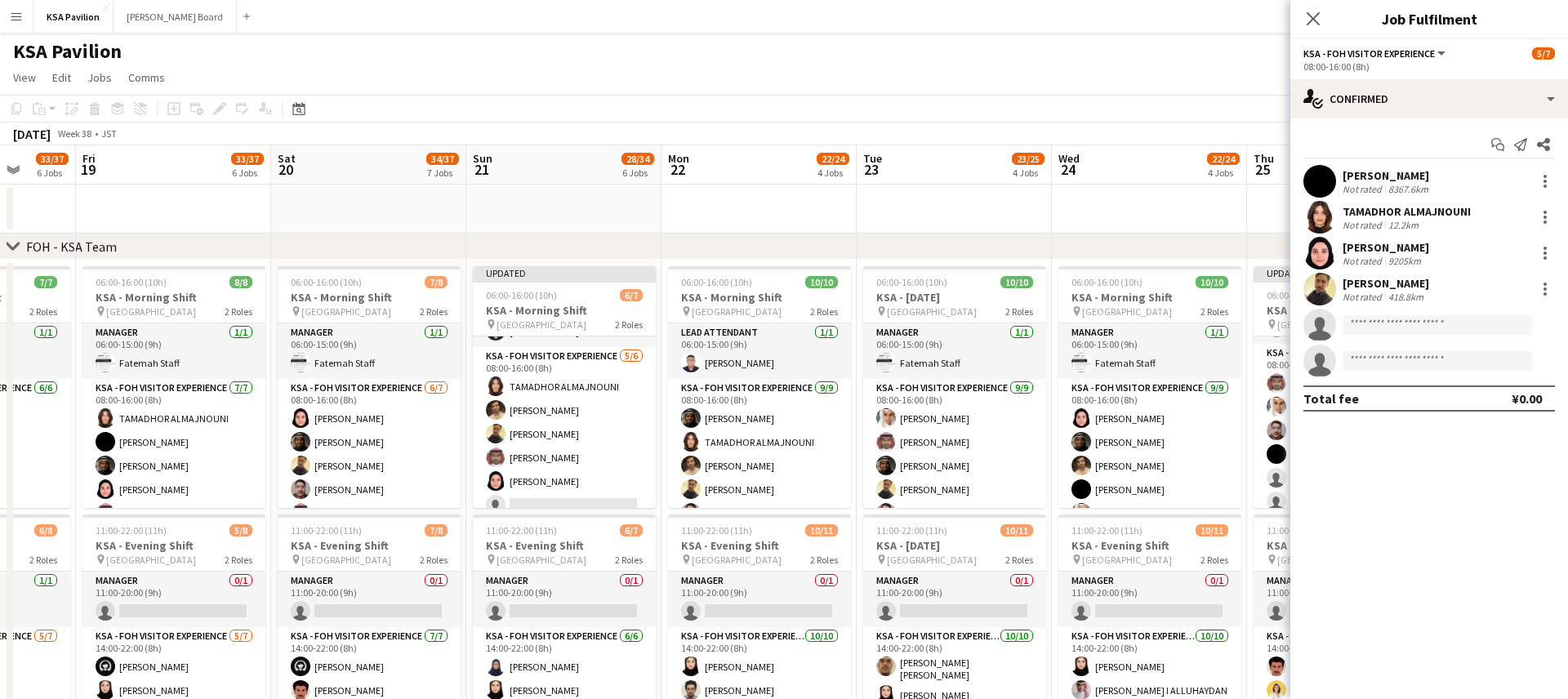
click at [874, 104] on app-toolbar "Copy Paste Paste Command V Paste with crew Command Shift V Paste linked Job [GE…" at bounding box center [784, 108] width 1568 height 28
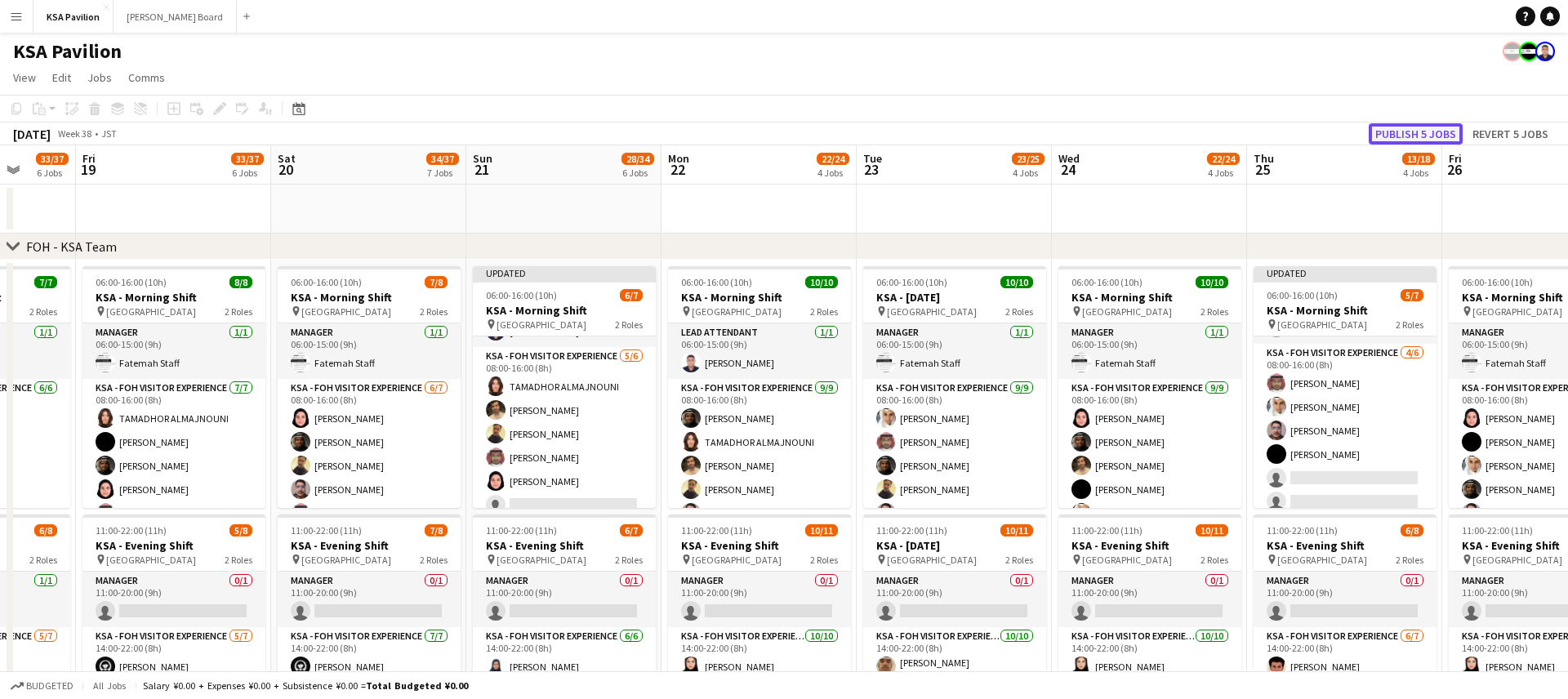
click at [1404, 134] on button "Publish 5 jobs" at bounding box center [1416, 134] width 94 height 21
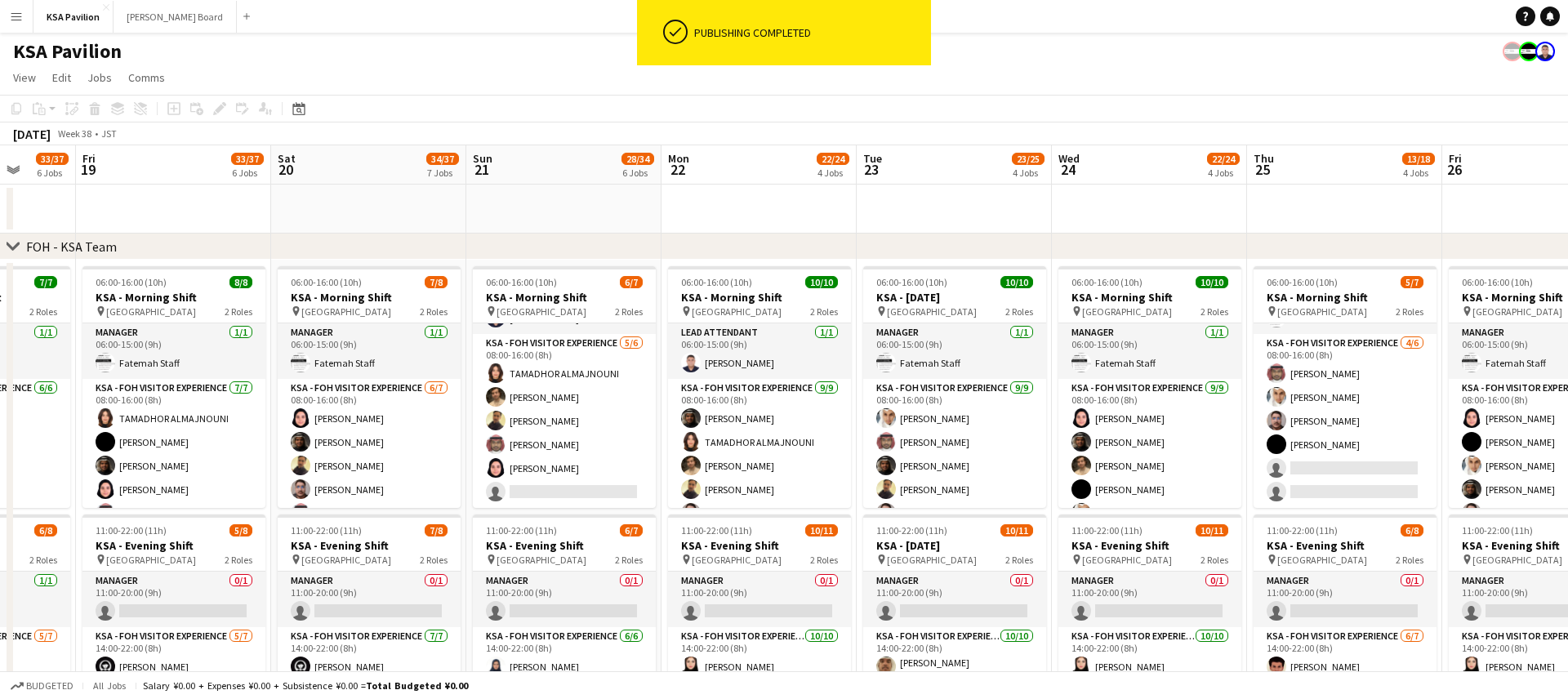
scroll to position [45, 0]
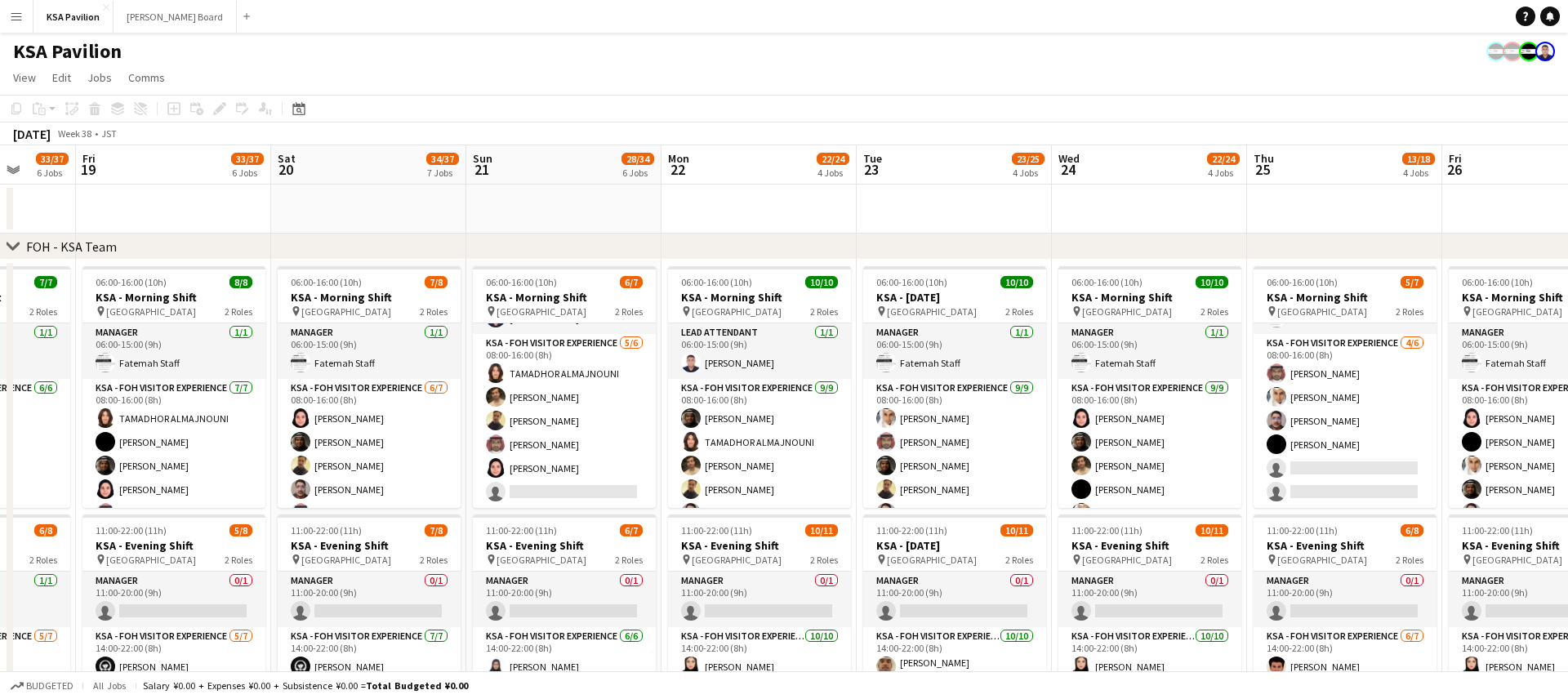
click at [1490, 52] on app-user-avatar at bounding box center [1496, 51] width 19 height 19
click at [1532, 55] on app-user-avatar at bounding box center [1528, 51] width 19 height 19
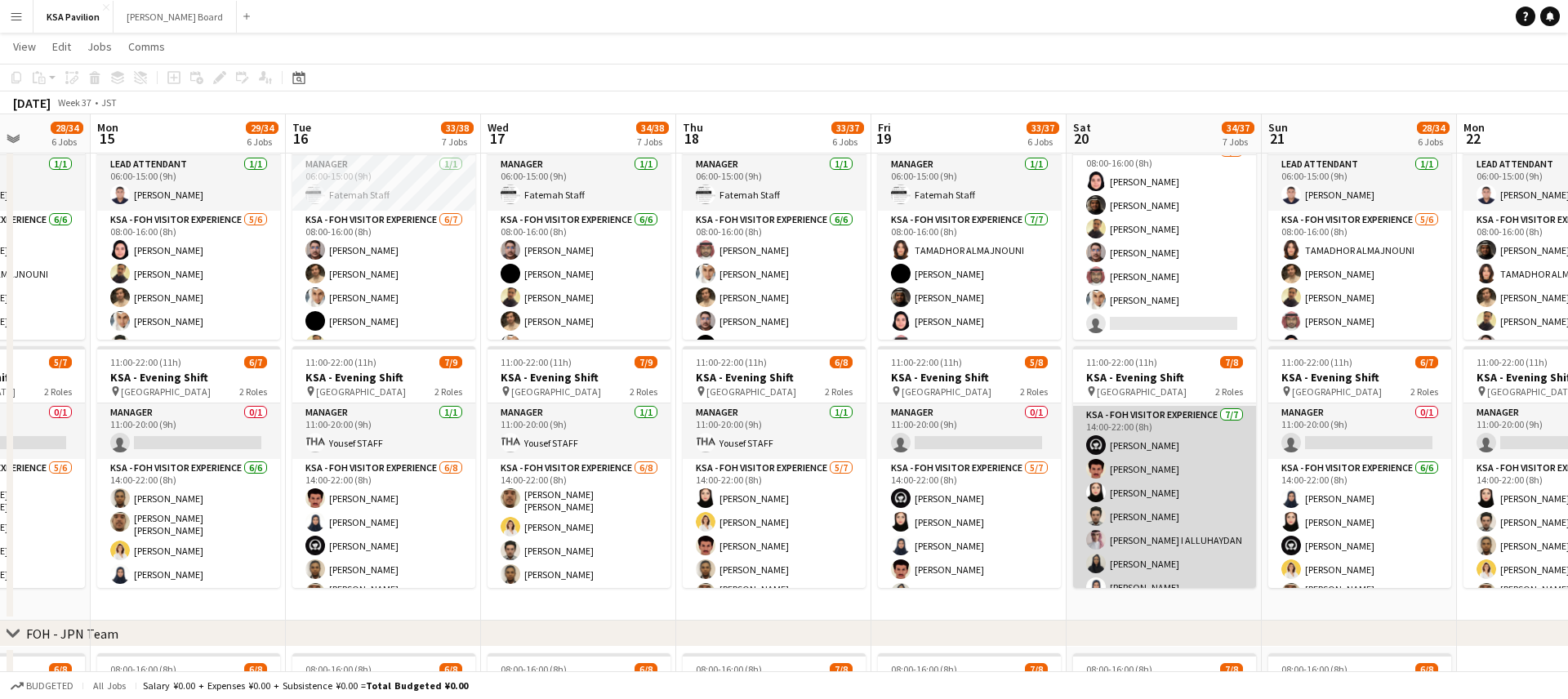
scroll to position [69, 0]
click at [1143, 566] on app-card-role "KSA - FOH Visitor Experience [DATE] 14:00-22:00 (8h) Haya [PERSON_NAME] Al Yami…" at bounding box center [1165, 489] width 183 height 197
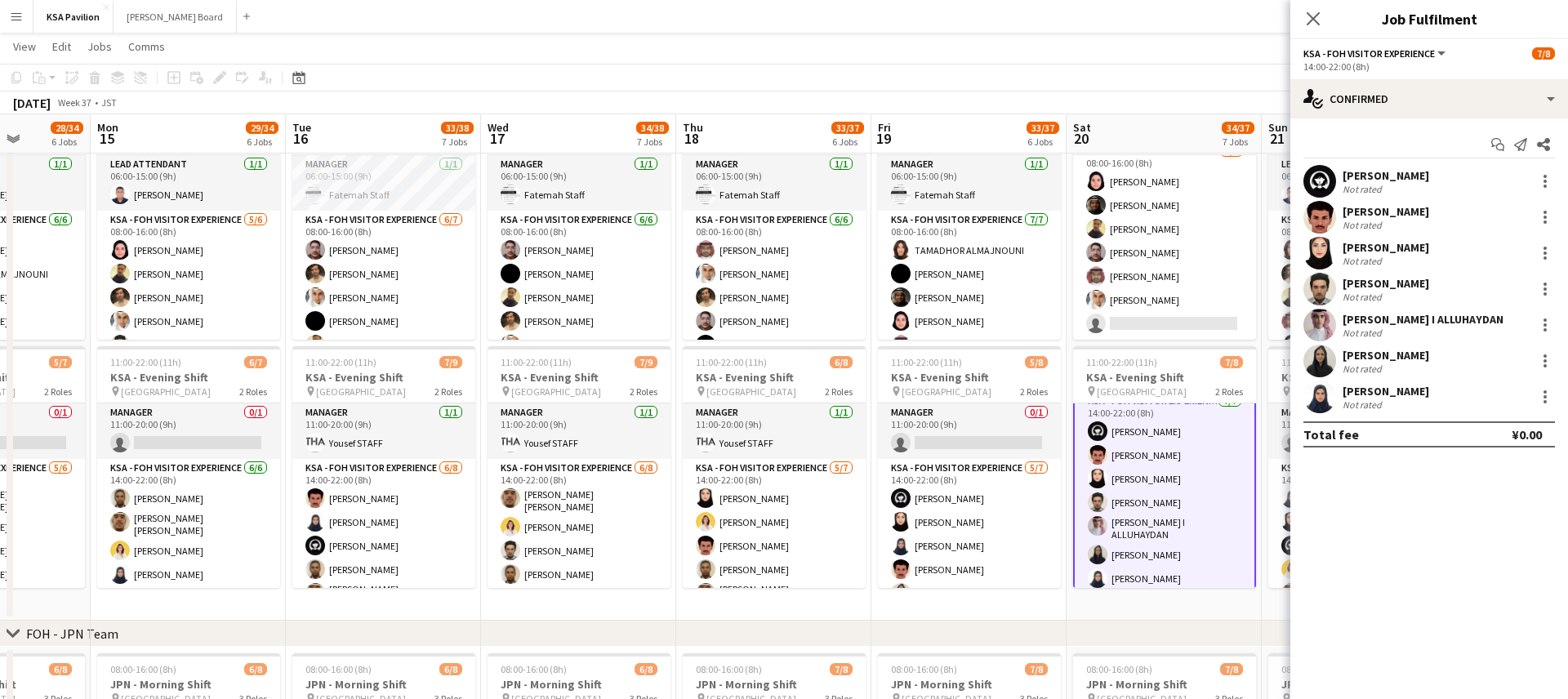
scroll to position [70, 0]
click at [1542, 400] on div at bounding box center [1545, 397] width 19 height 19
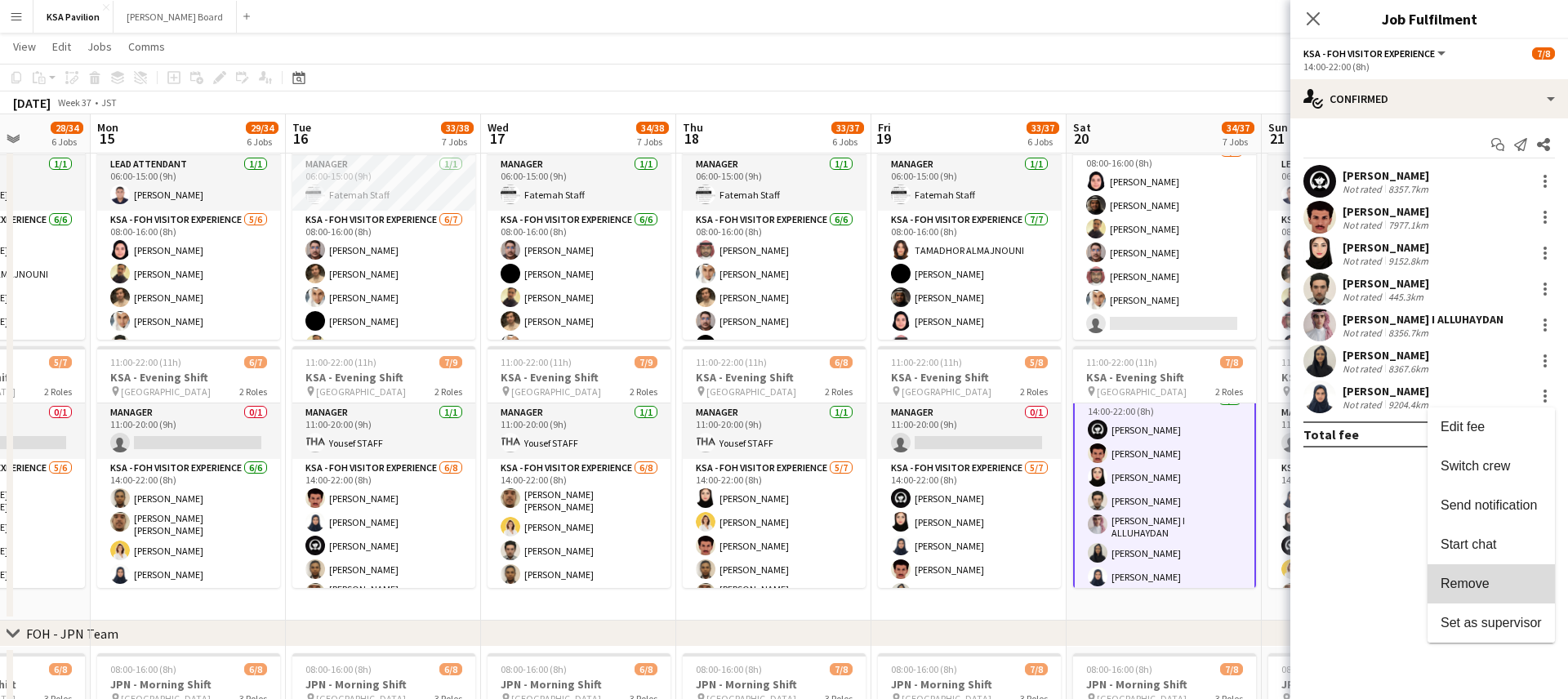
click at [1473, 584] on span "Remove" at bounding box center [1465, 584] width 49 height 14
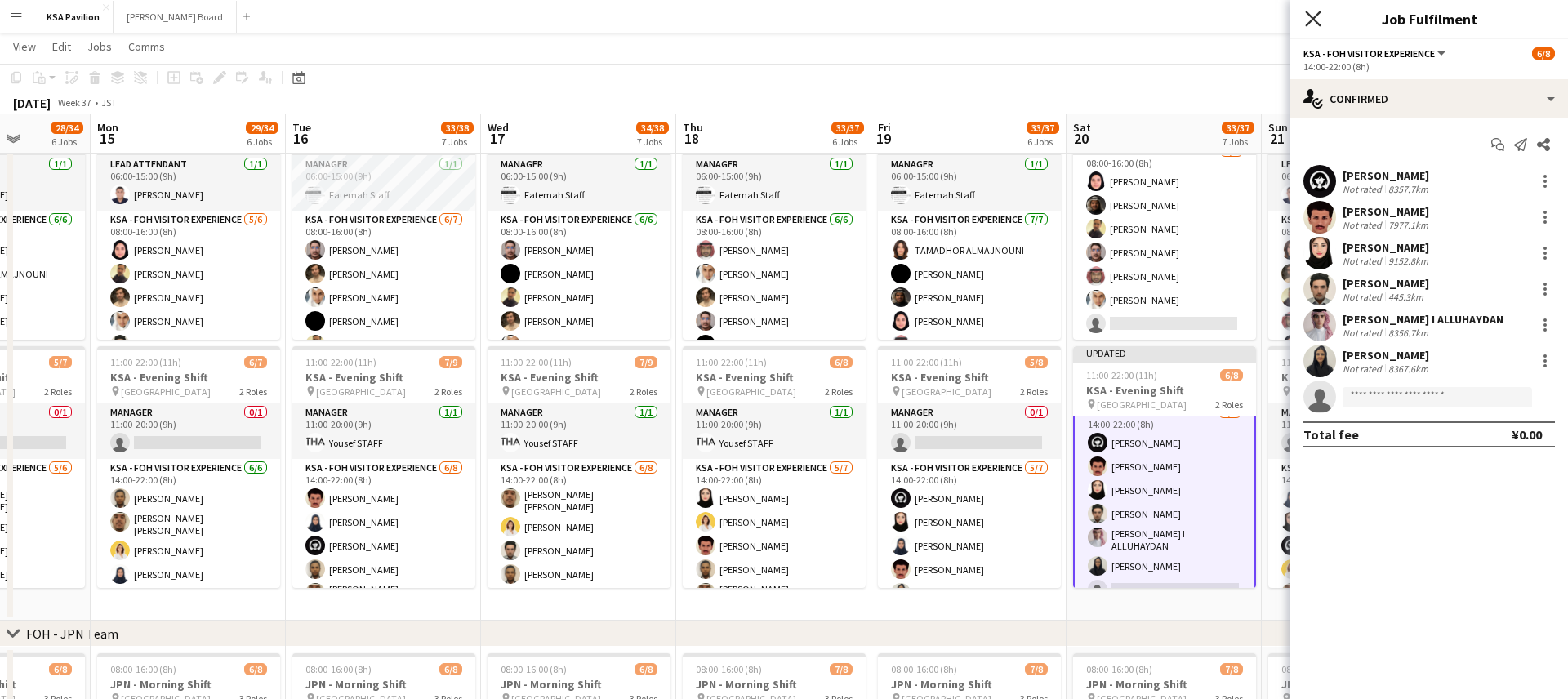
click at [1310, 15] on icon at bounding box center [1313, 19] width 15 height 15
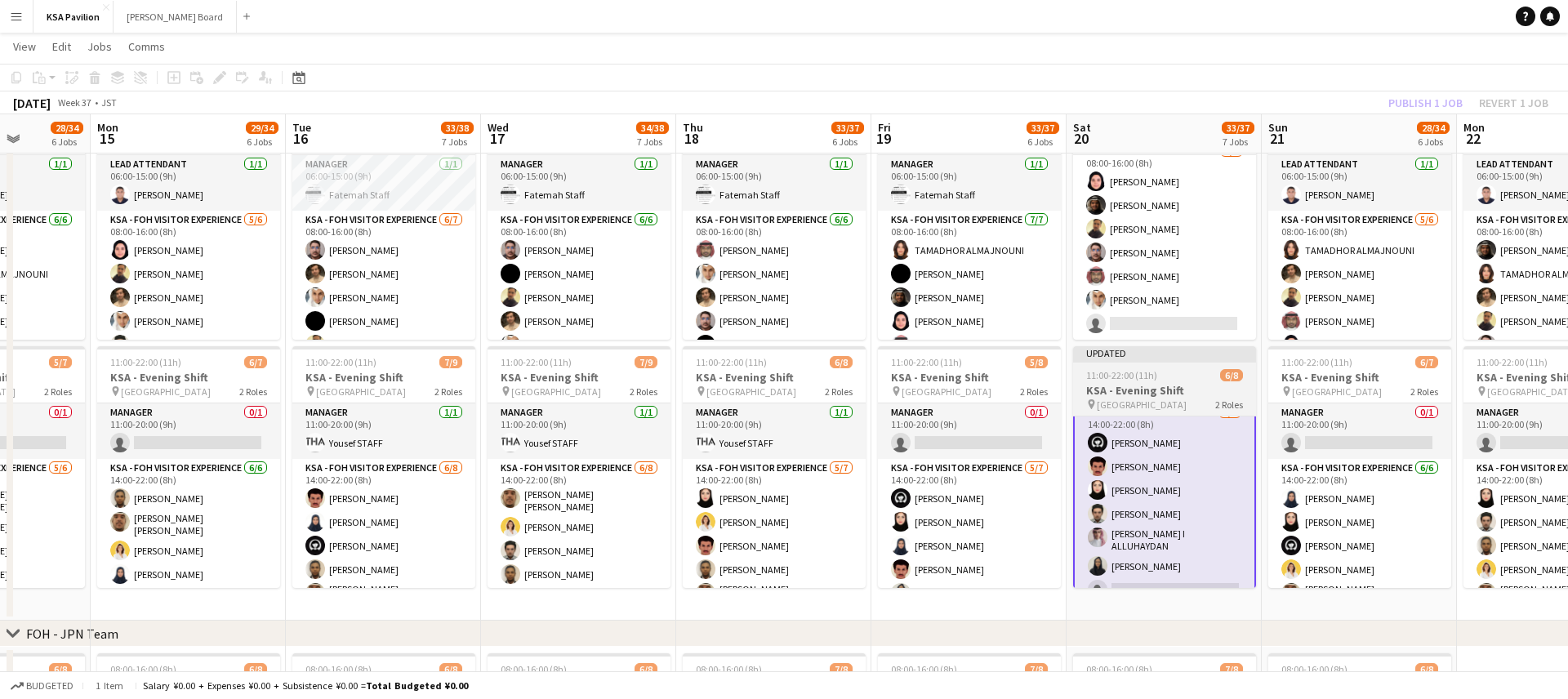
click at [1163, 352] on div "Updated" at bounding box center [1165, 352] width 183 height 13
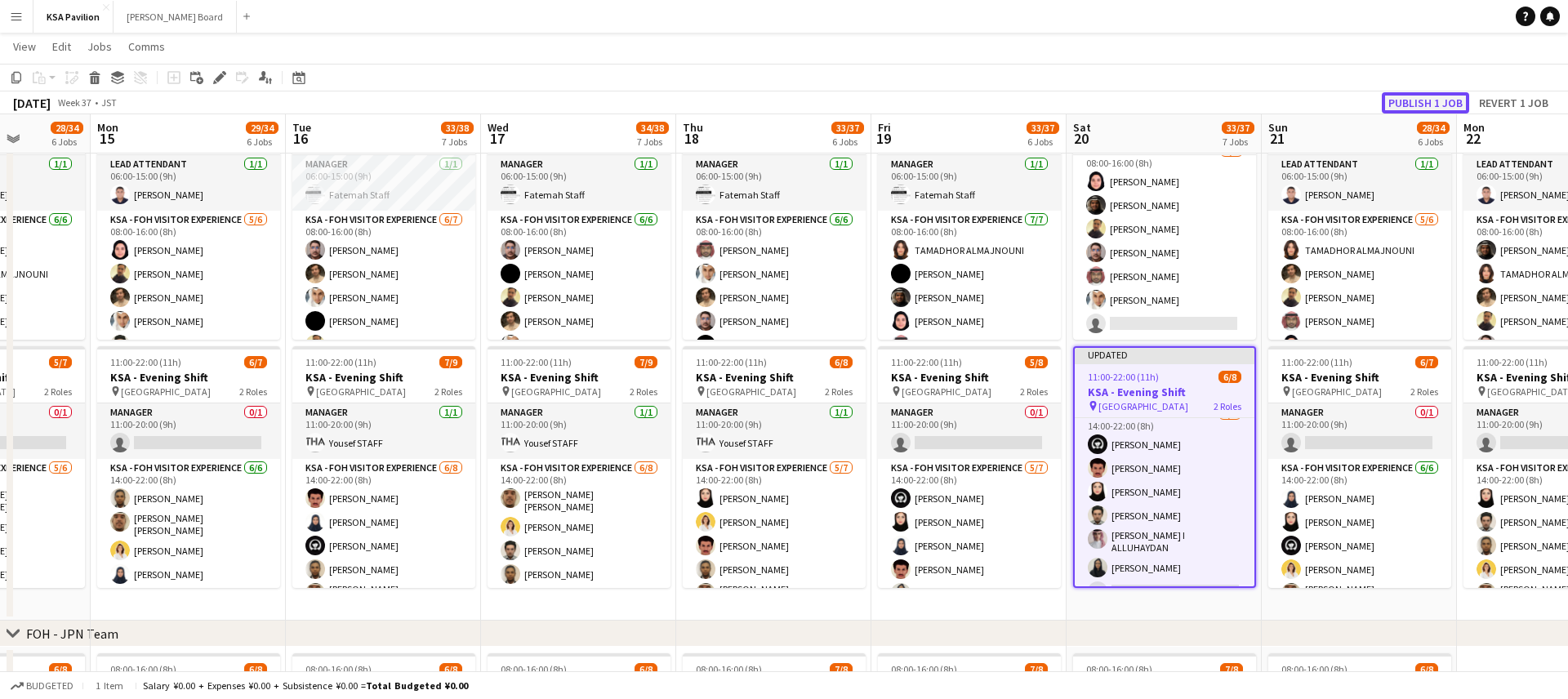
click at [1432, 101] on button "Publish 1 job" at bounding box center [1425, 103] width 87 height 21
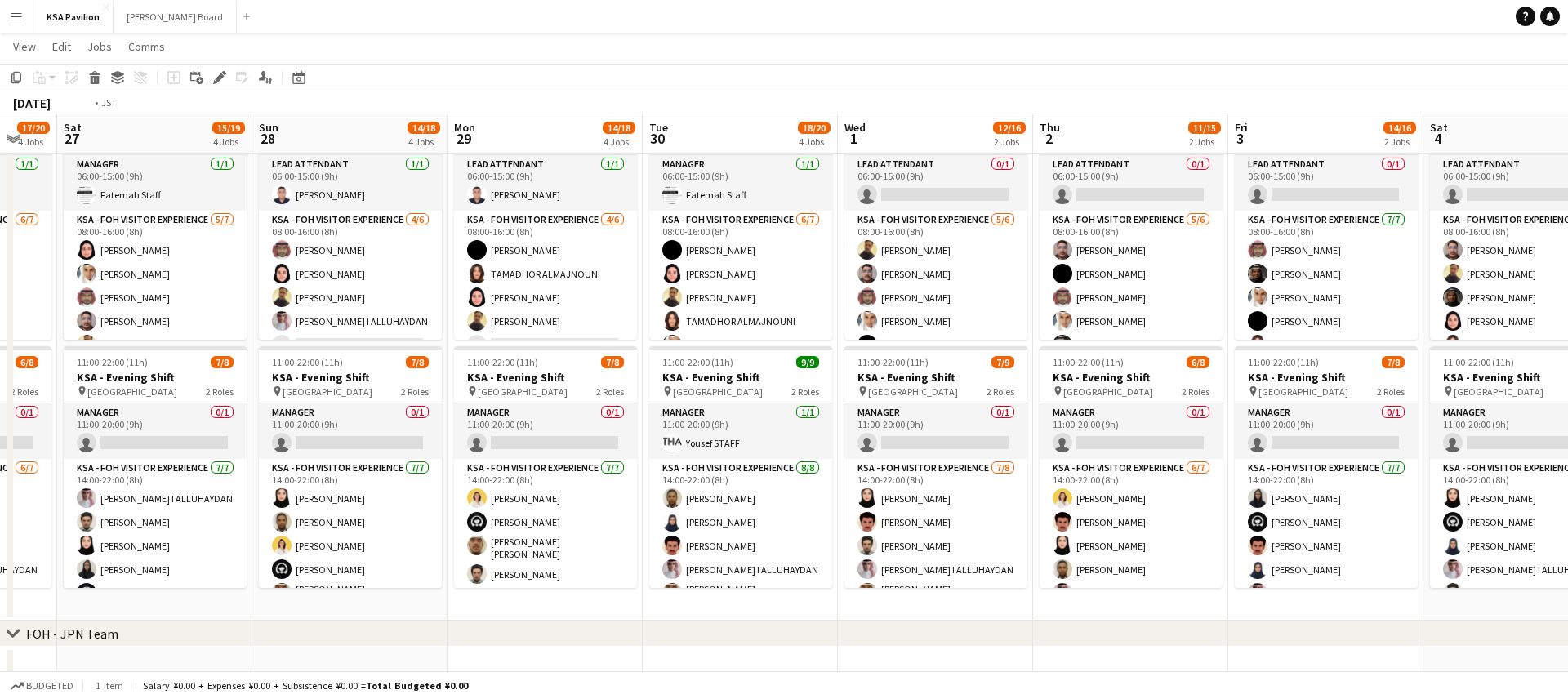
scroll to position [0, 683]
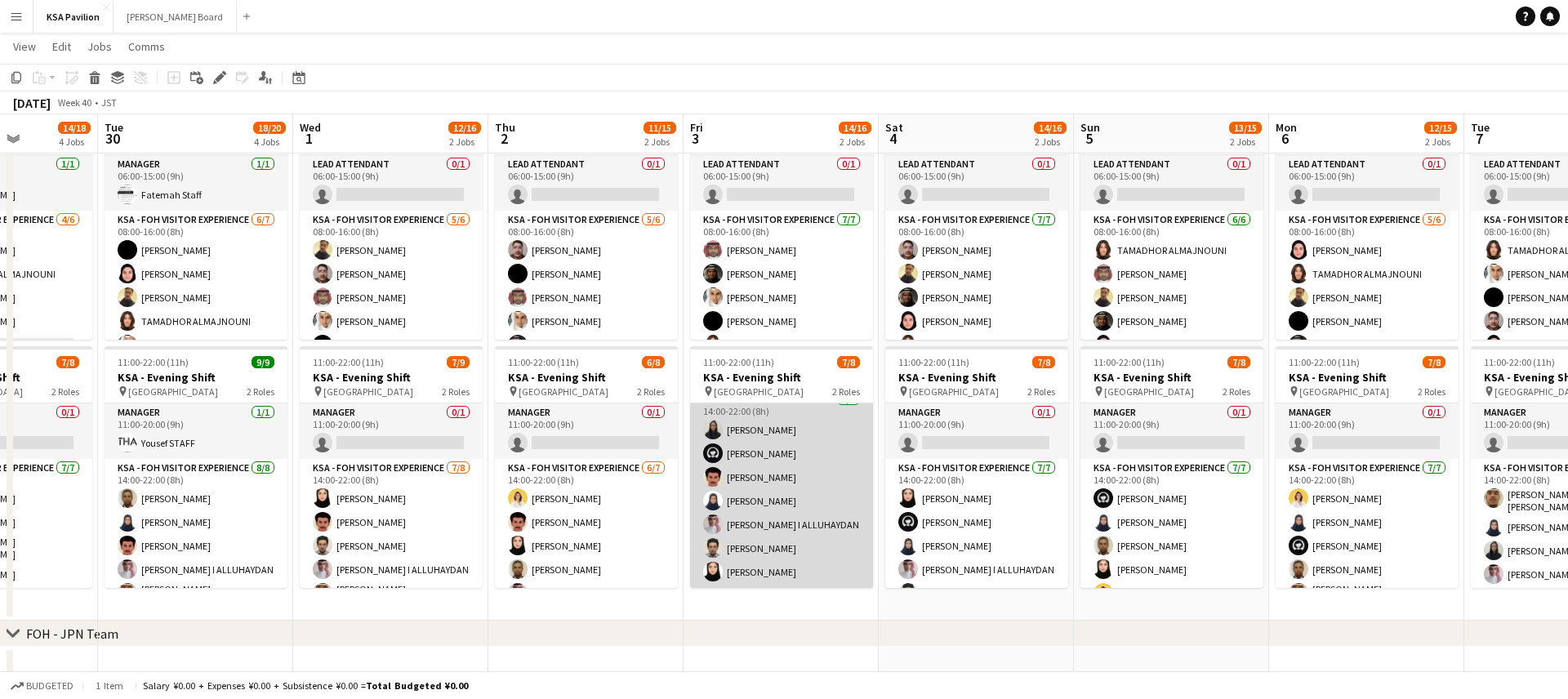
click at [776, 506] on app-card-role "KSA - FOH Visitor Experience [DATE] 14:00-22:00 (8h) [PERSON_NAME] Haya [PERSON…" at bounding box center [782, 489] width 183 height 197
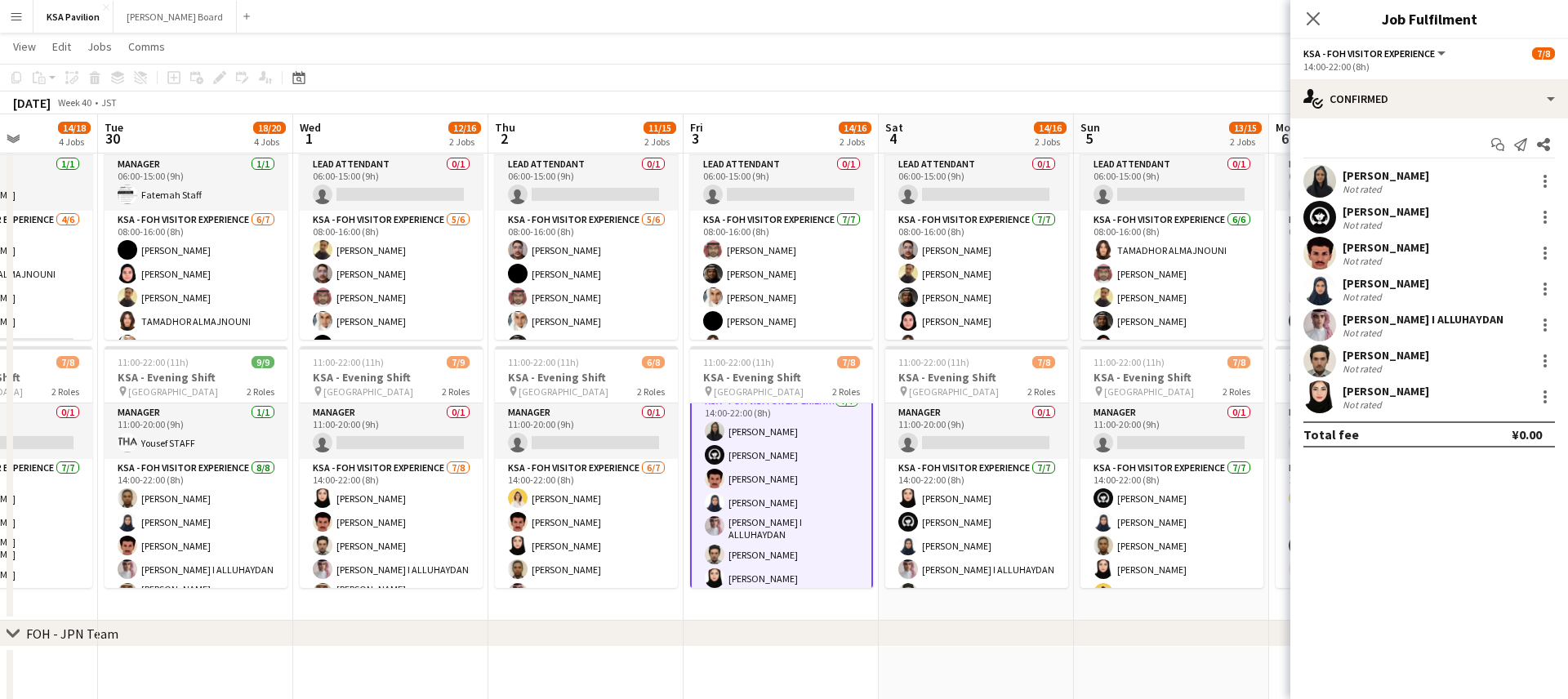
scroll to position [70, 0]
click at [1543, 289] on div at bounding box center [1545, 289] width 3 height 3
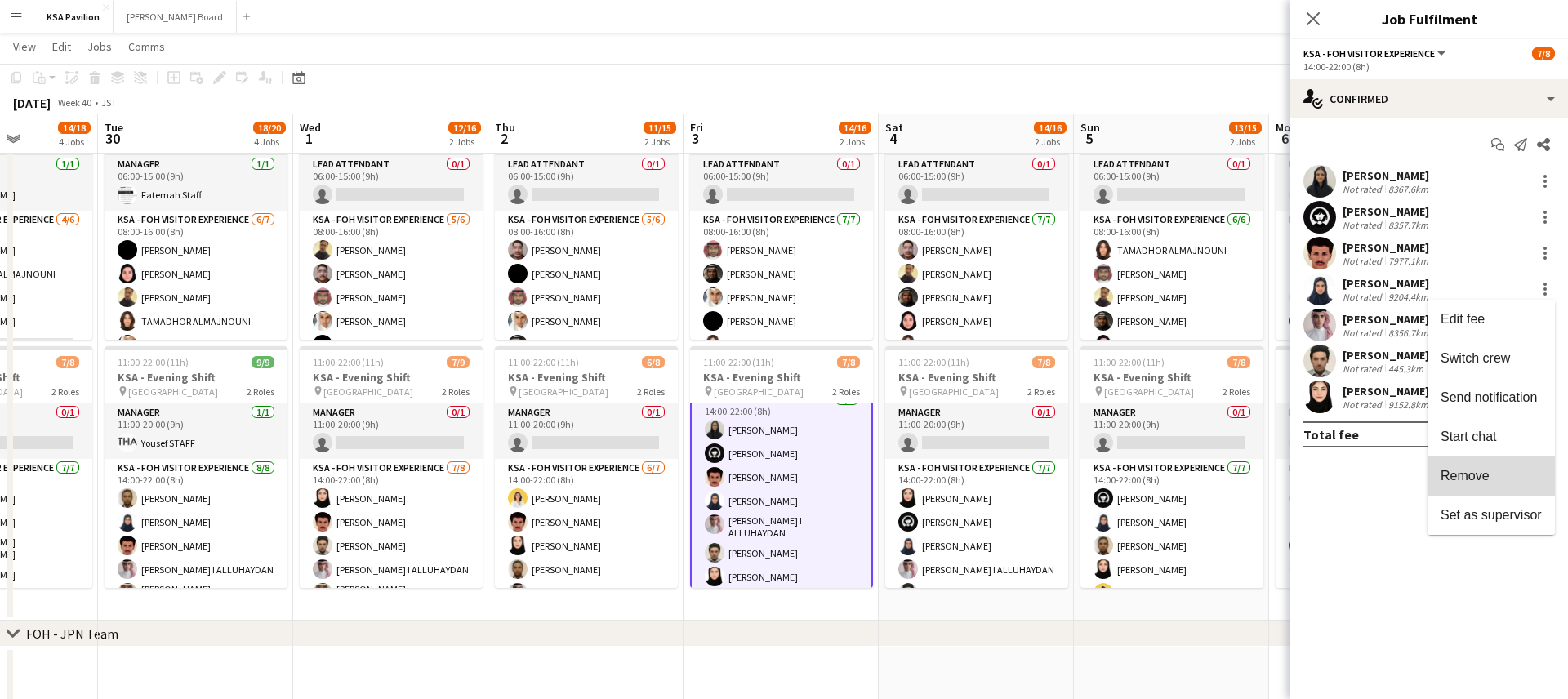
click at [1476, 488] on button "Remove" at bounding box center [1491, 476] width 127 height 39
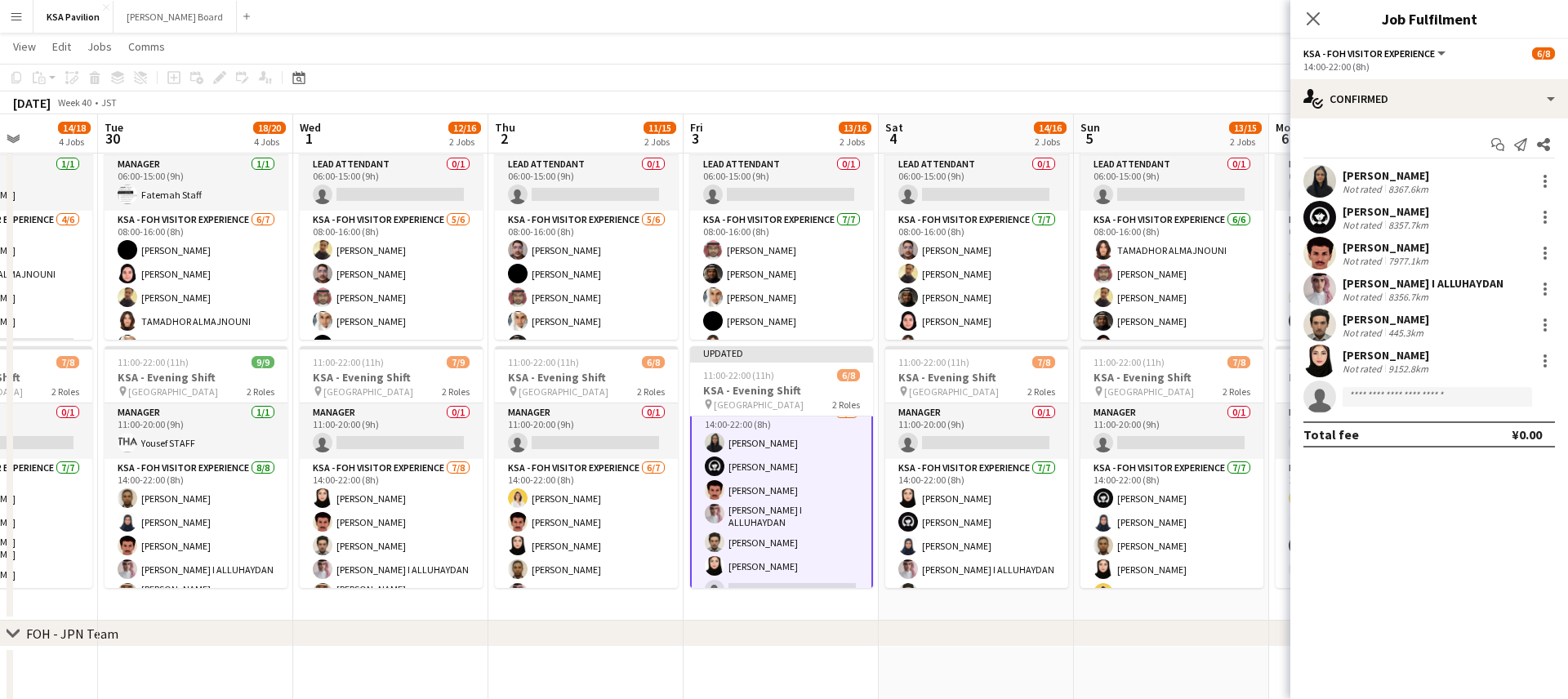
click at [977, 63] on app-page-menu "View Day view expanded Day view collapsed Month view Date picker Jump to [DATE]…" at bounding box center [784, 48] width 1568 height 31
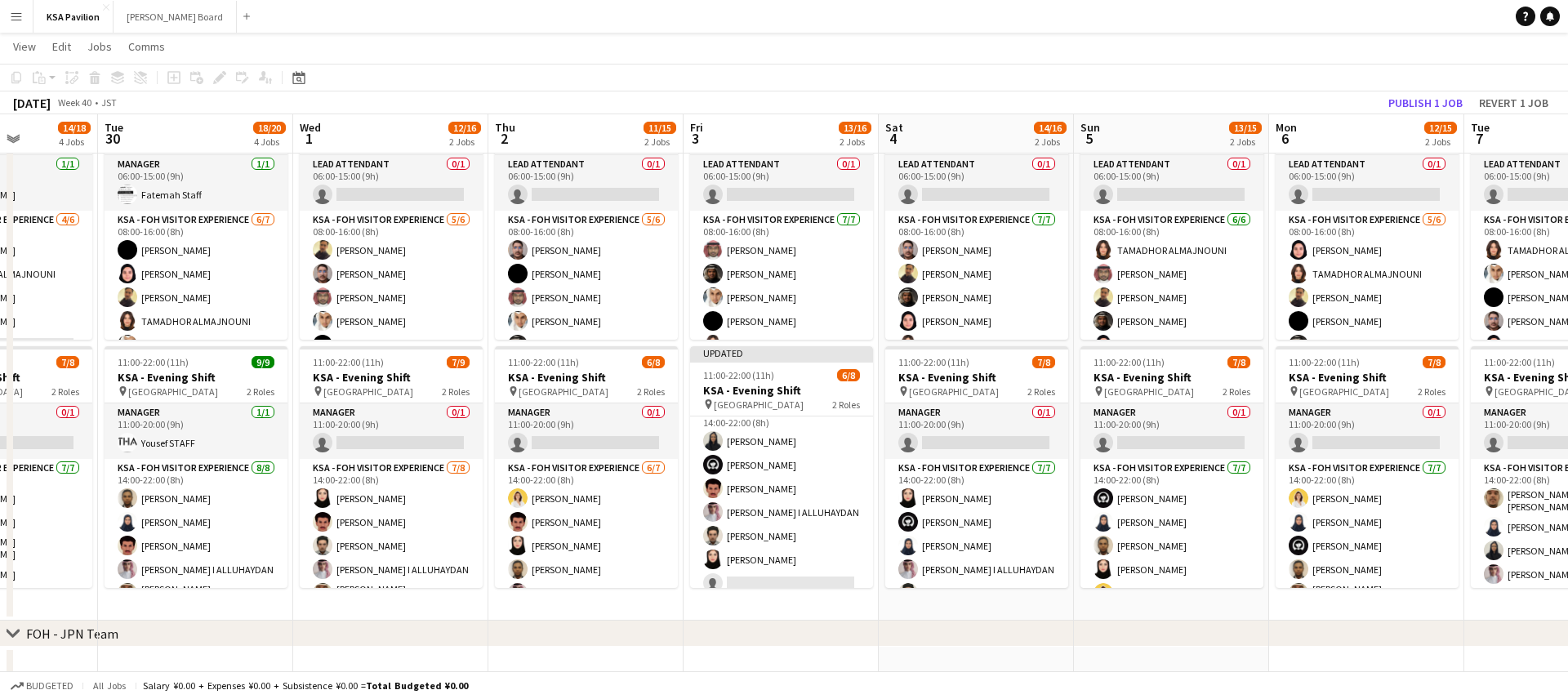
scroll to position [69, 0]
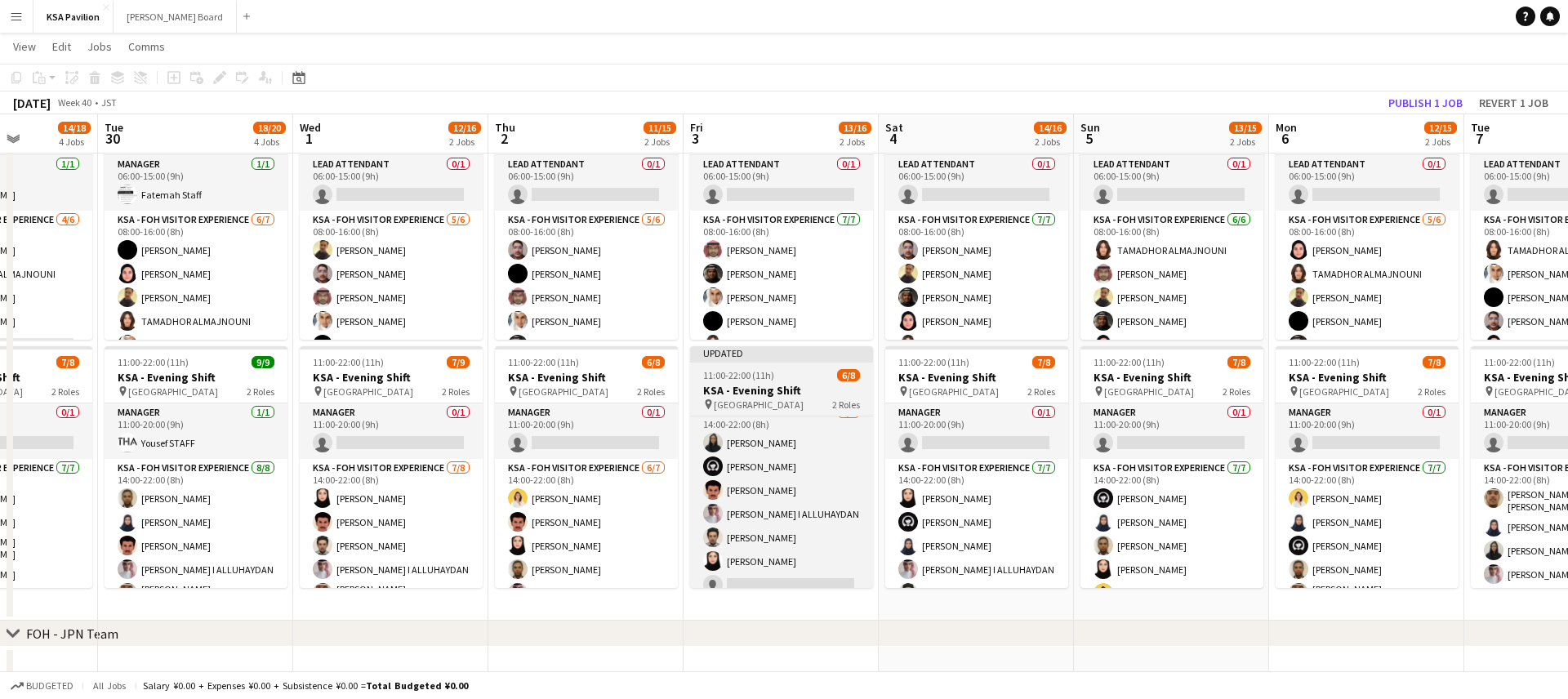
click at [734, 361] on div at bounding box center [782, 361] width 183 height 3
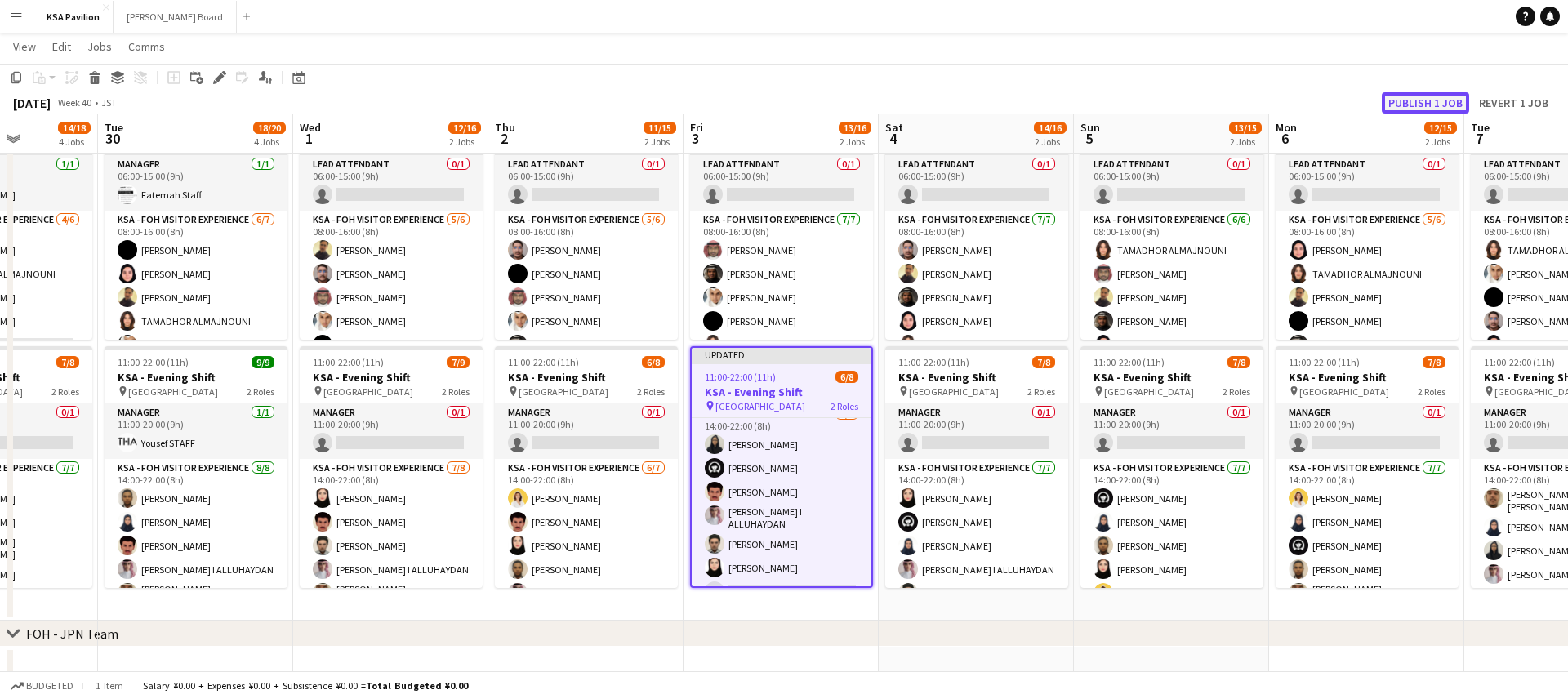
click at [1421, 101] on button "Publish 1 job" at bounding box center [1425, 103] width 87 height 21
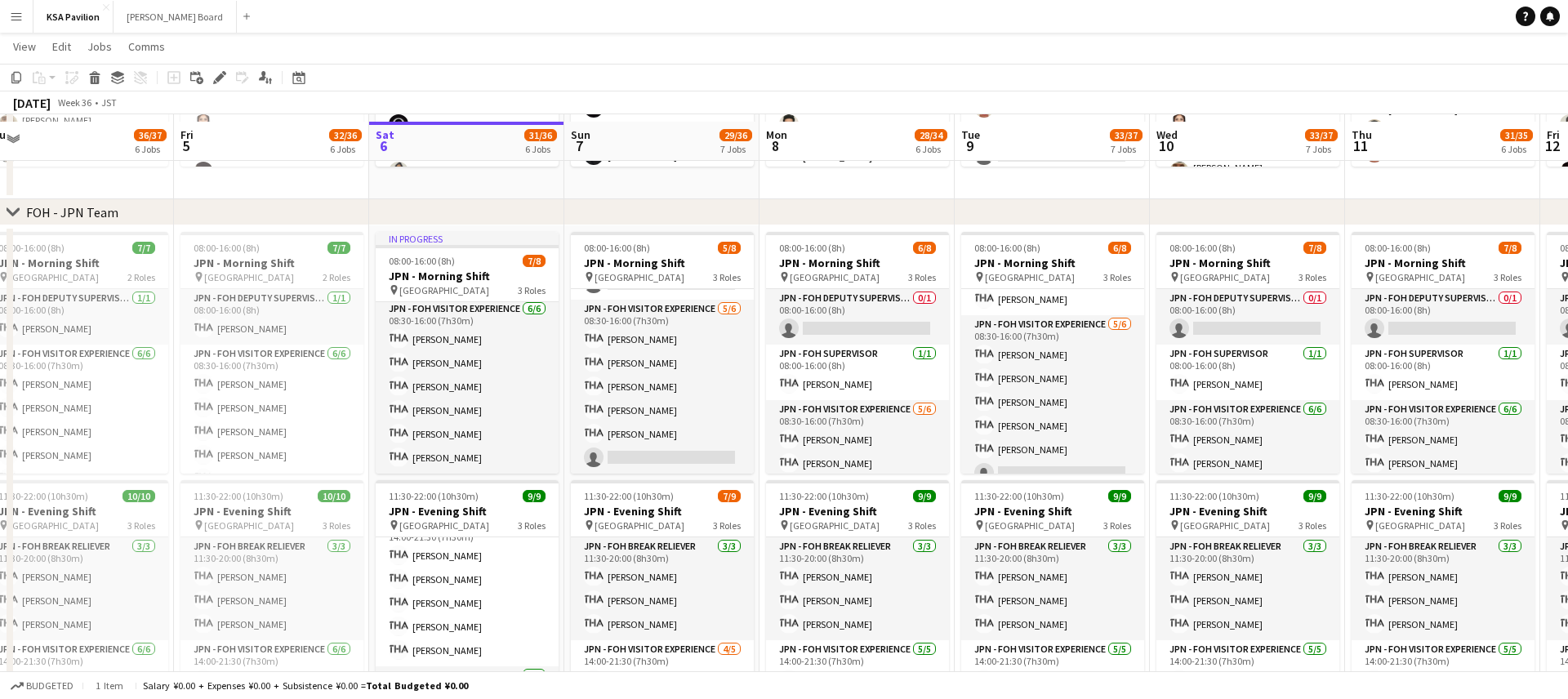
scroll to position [598, 0]
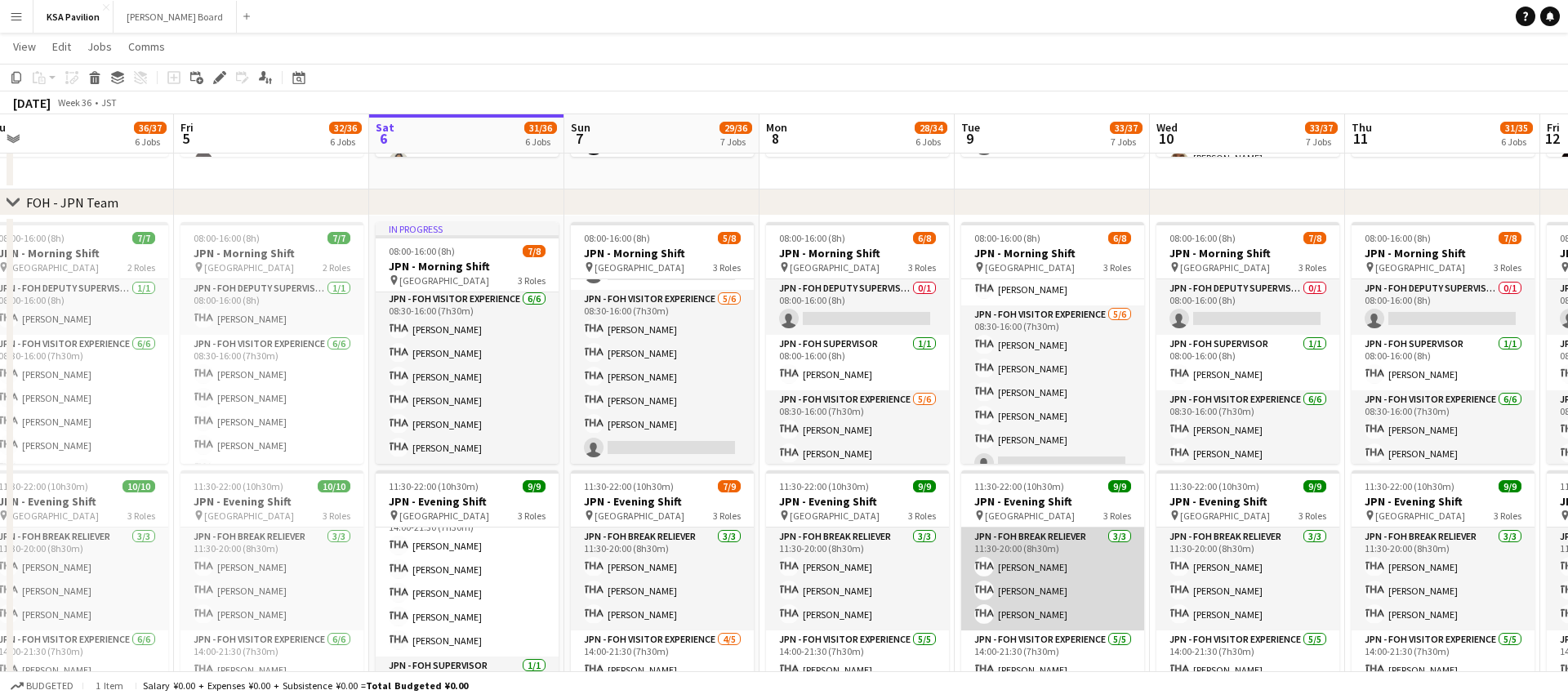
click at [1044, 569] on app-card-role "JPN - FOH Break Reliever [DATE] 11:30-20:00 (8h30m) [PERSON_NAME] Mako [PERSON_…" at bounding box center [1053, 579] width 183 height 103
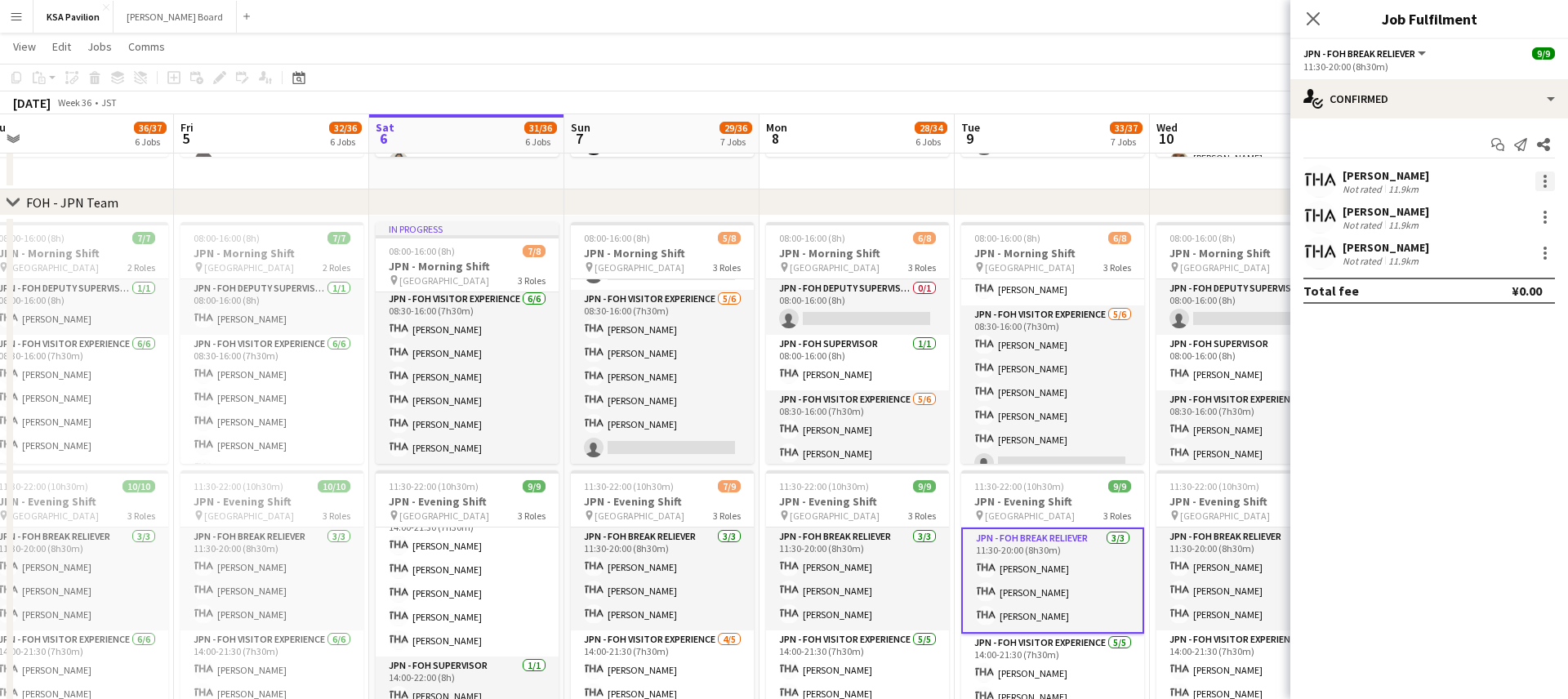
click at [1541, 179] on div at bounding box center [1545, 180] width 19 height 19
click at [1513, 372] on span "Remove" at bounding box center [1492, 368] width 102 height 14
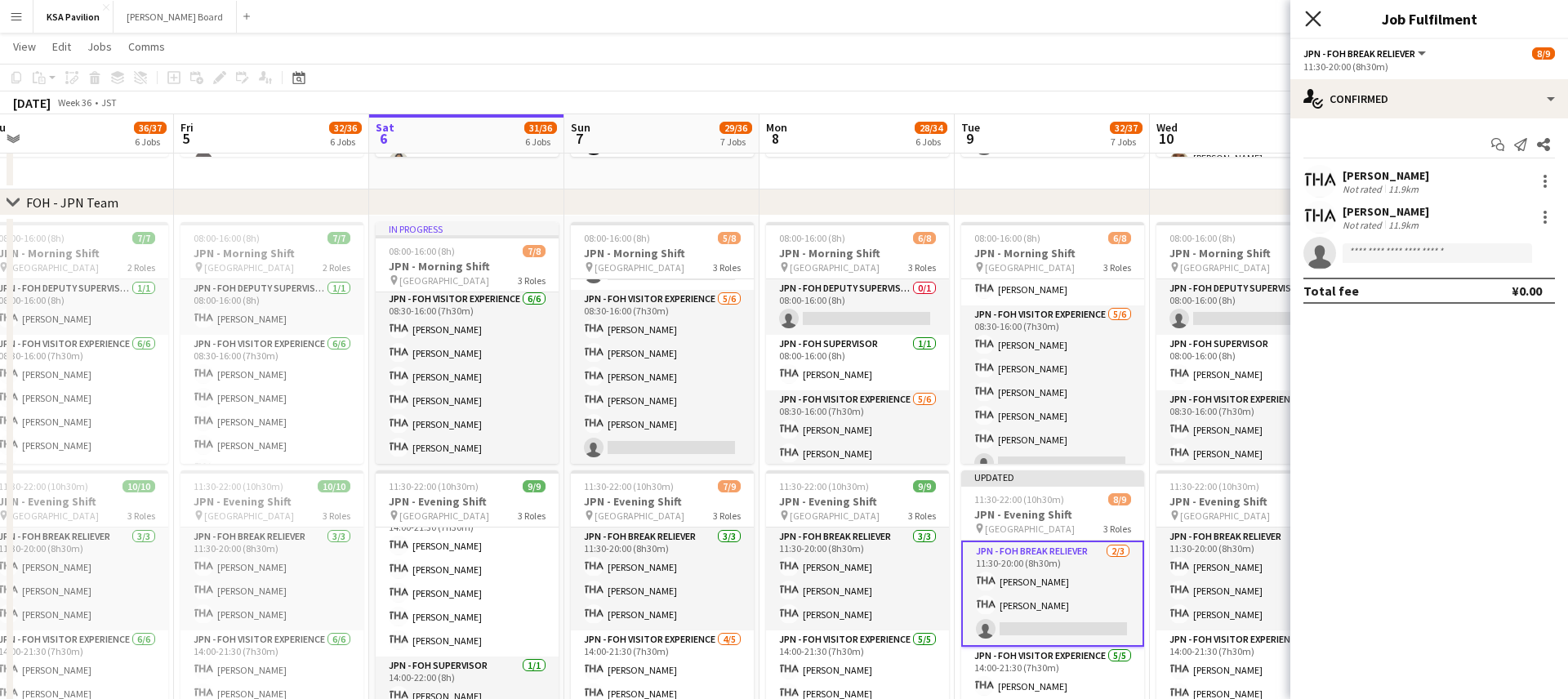
click at [1316, 19] on icon "Close pop-in" at bounding box center [1313, 19] width 15 height 15
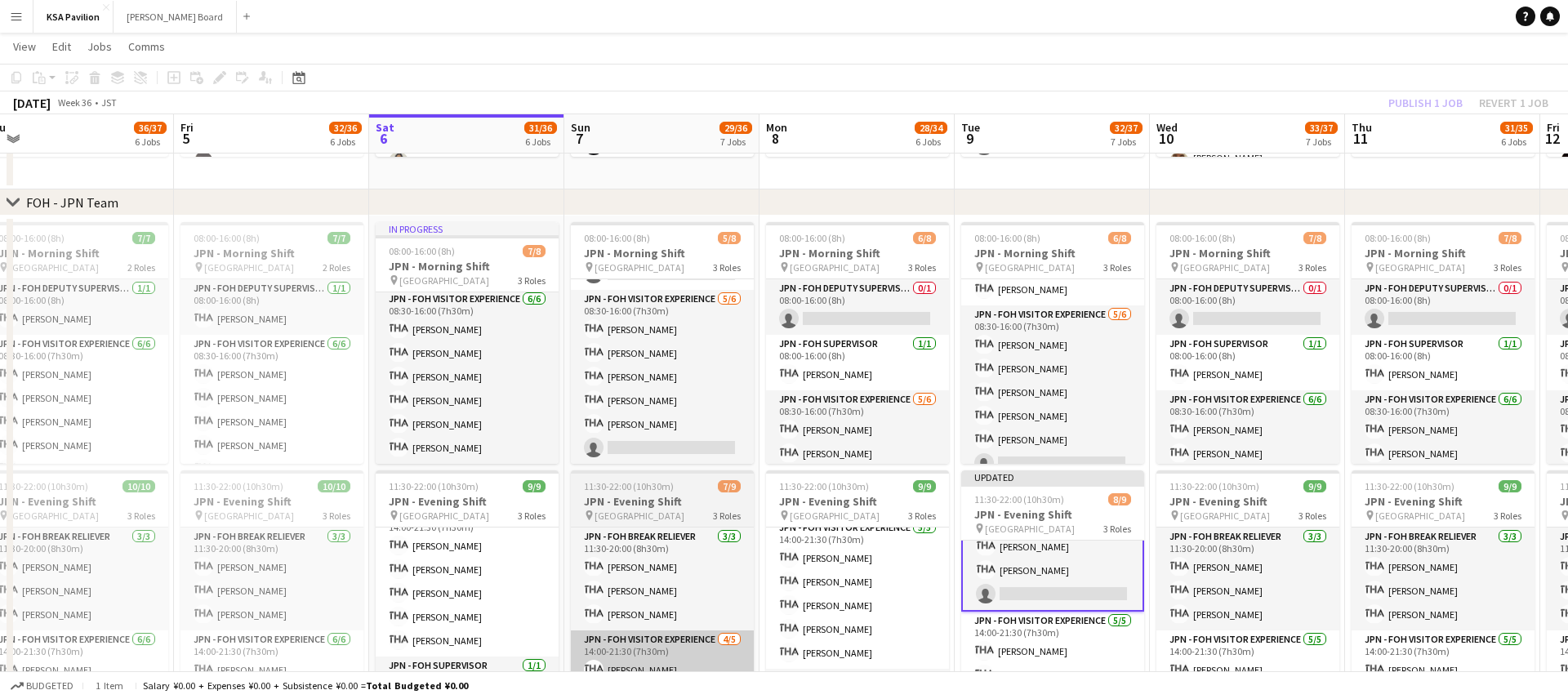
scroll to position [0, 0]
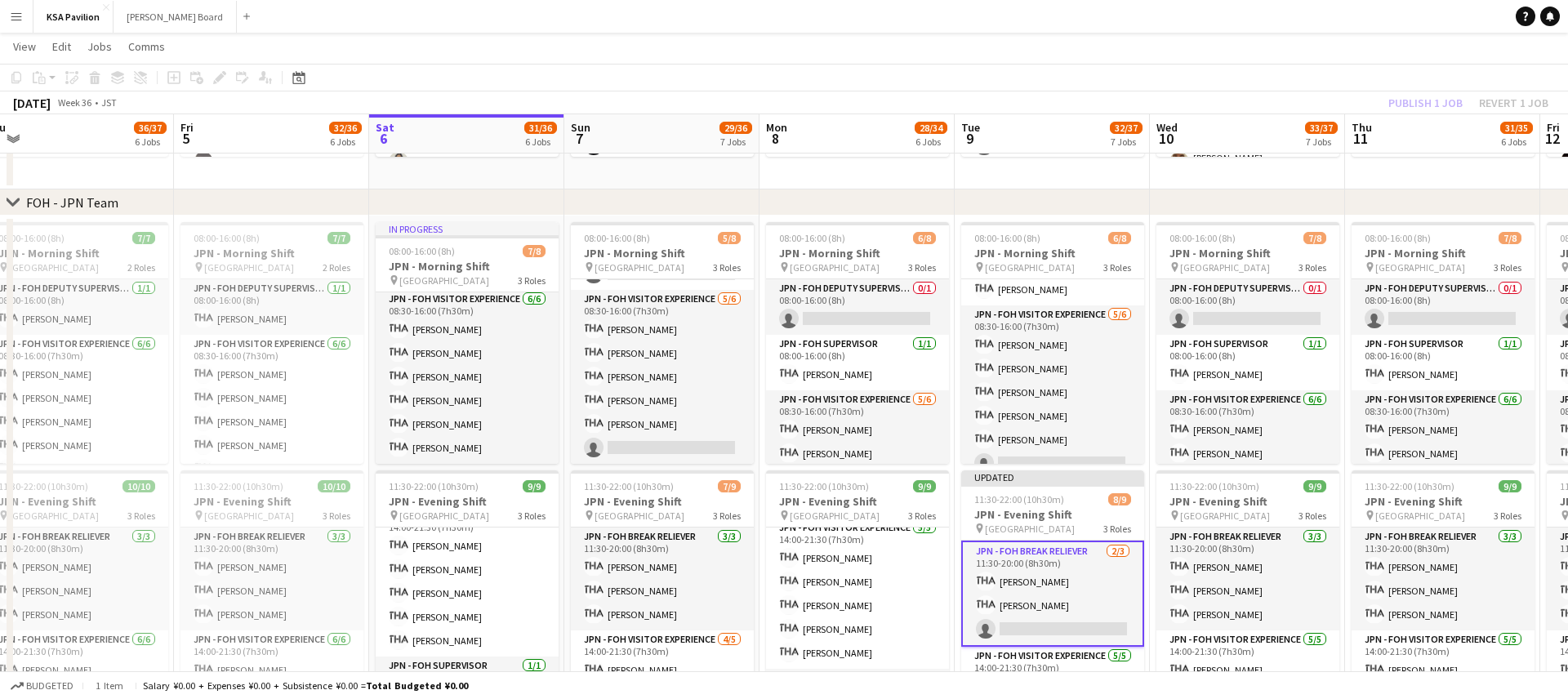
click at [1059, 627] on app-card-role "JPN - FOH Break Reliever [DATE] 11:30-20:00 (8h30m) [PERSON_NAME] single-neutra…" at bounding box center [1053, 593] width 183 height 106
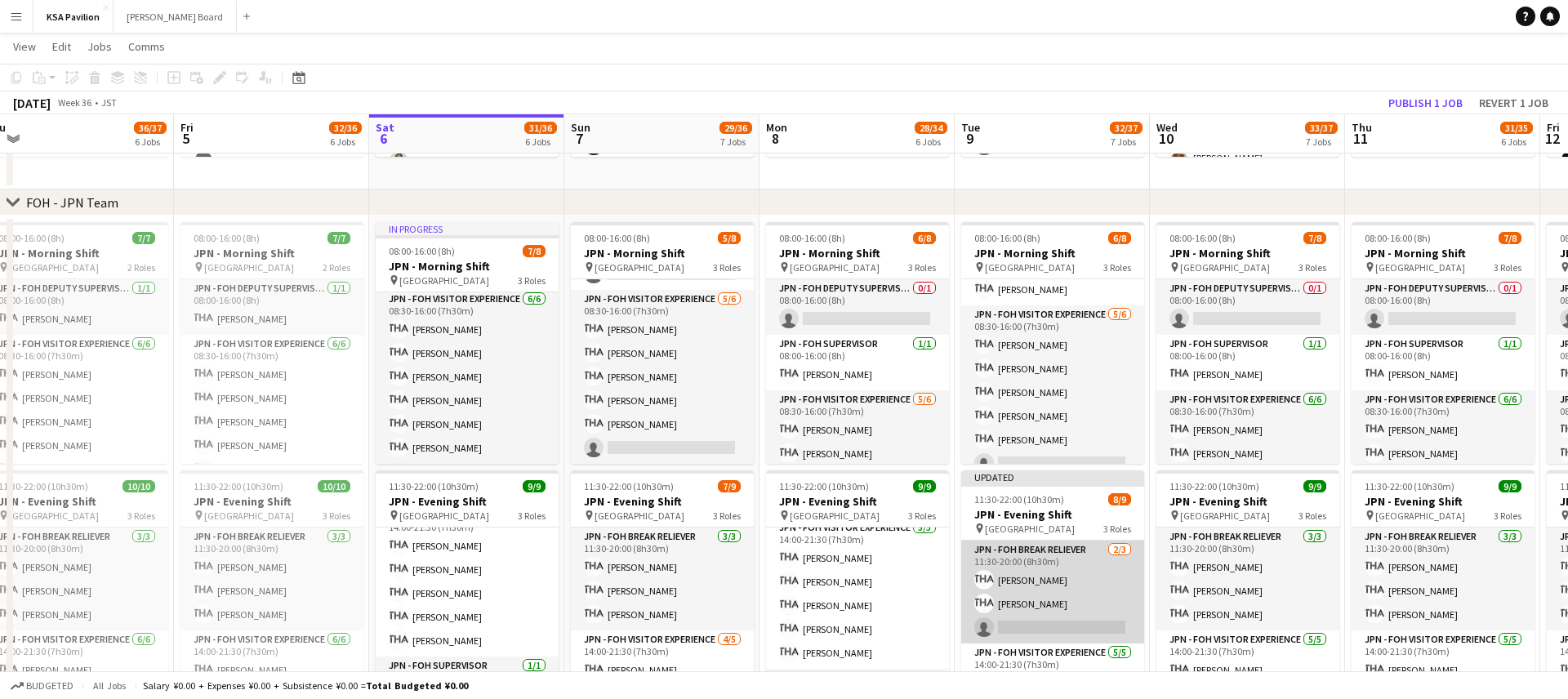
click at [1028, 622] on app-card-role "JPN - FOH Break Reliever [DATE] 11:30-20:00 (8h30m) [PERSON_NAME] single-neutra…" at bounding box center [1053, 591] width 183 height 103
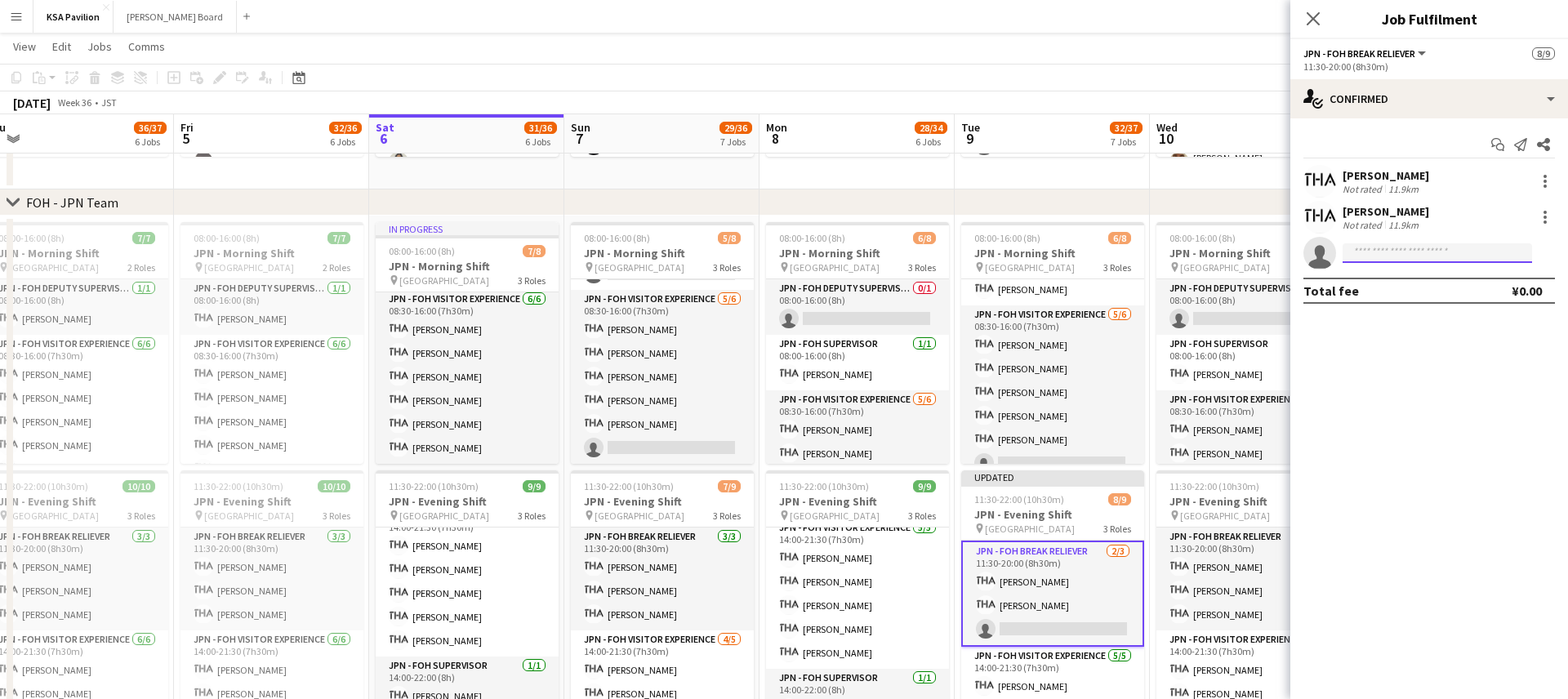
click at [1402, 247] on input at bounding box center [1438, 252] width 190 height 19
type input "****"
click at [1415, 284] on span "[EMAIL_ADDRESS][DOMAIN_NAME]" at bounding box center [1437, 290] width 163 height 13
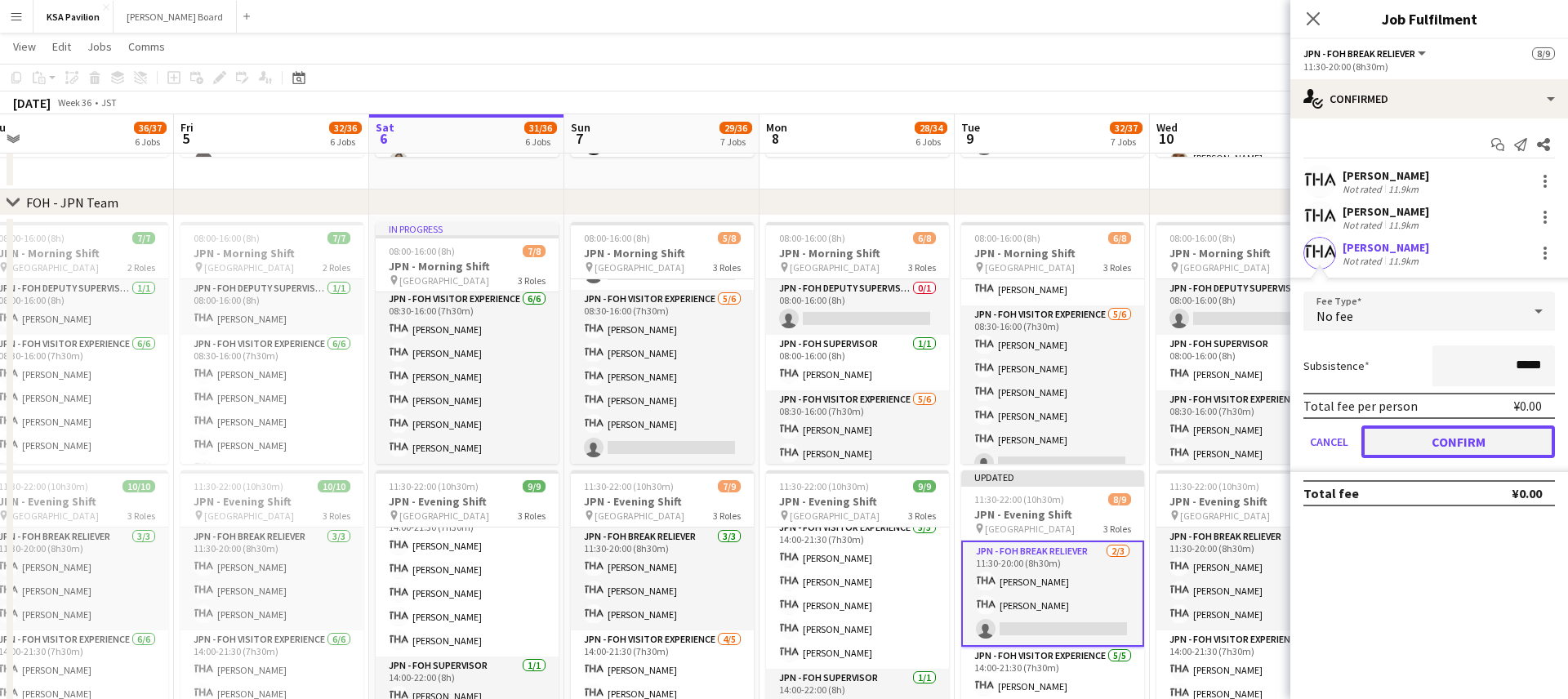
click at [1410, 450] on button "Confirm" at bounding box center [1458, 441] width 193 height 33
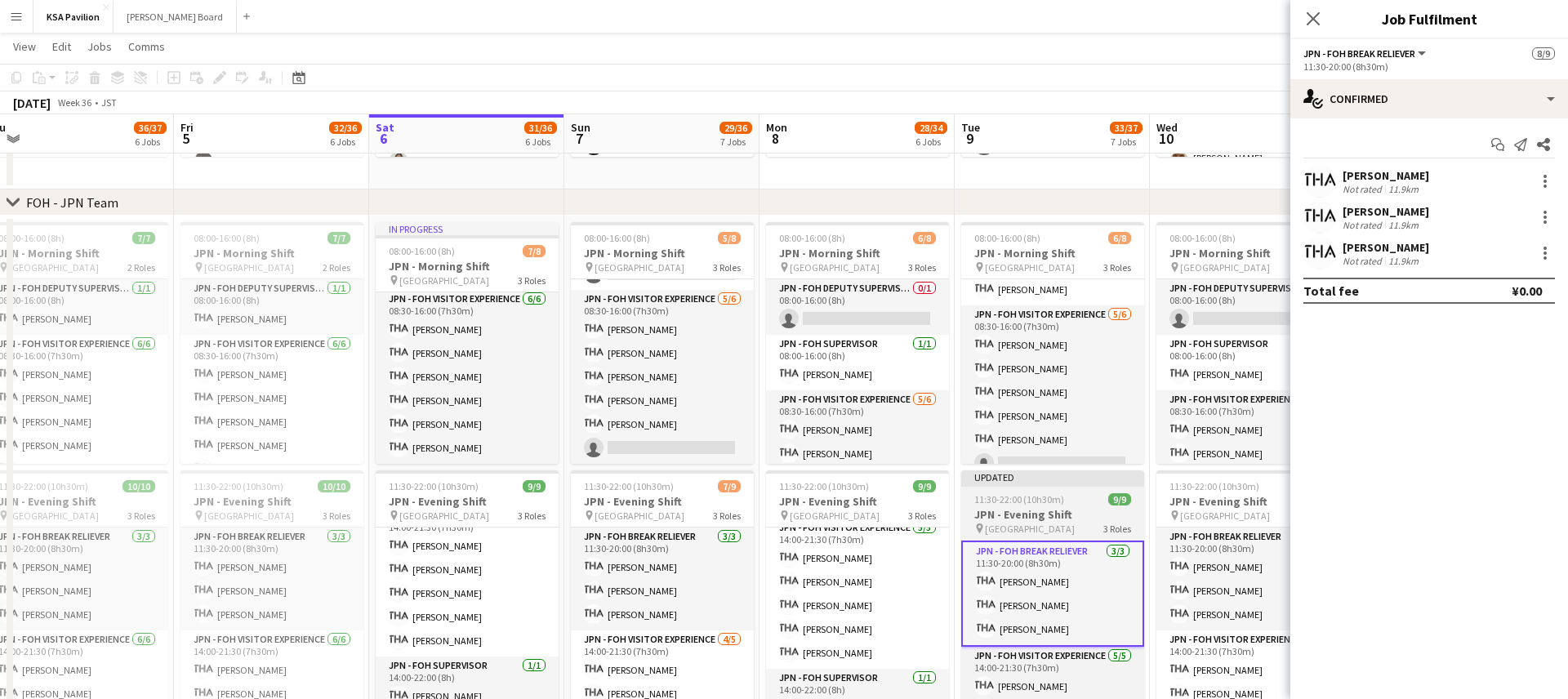
click at [1018, 483] on div "Updated" at bounding box center [1053, 476] width 183 height 13
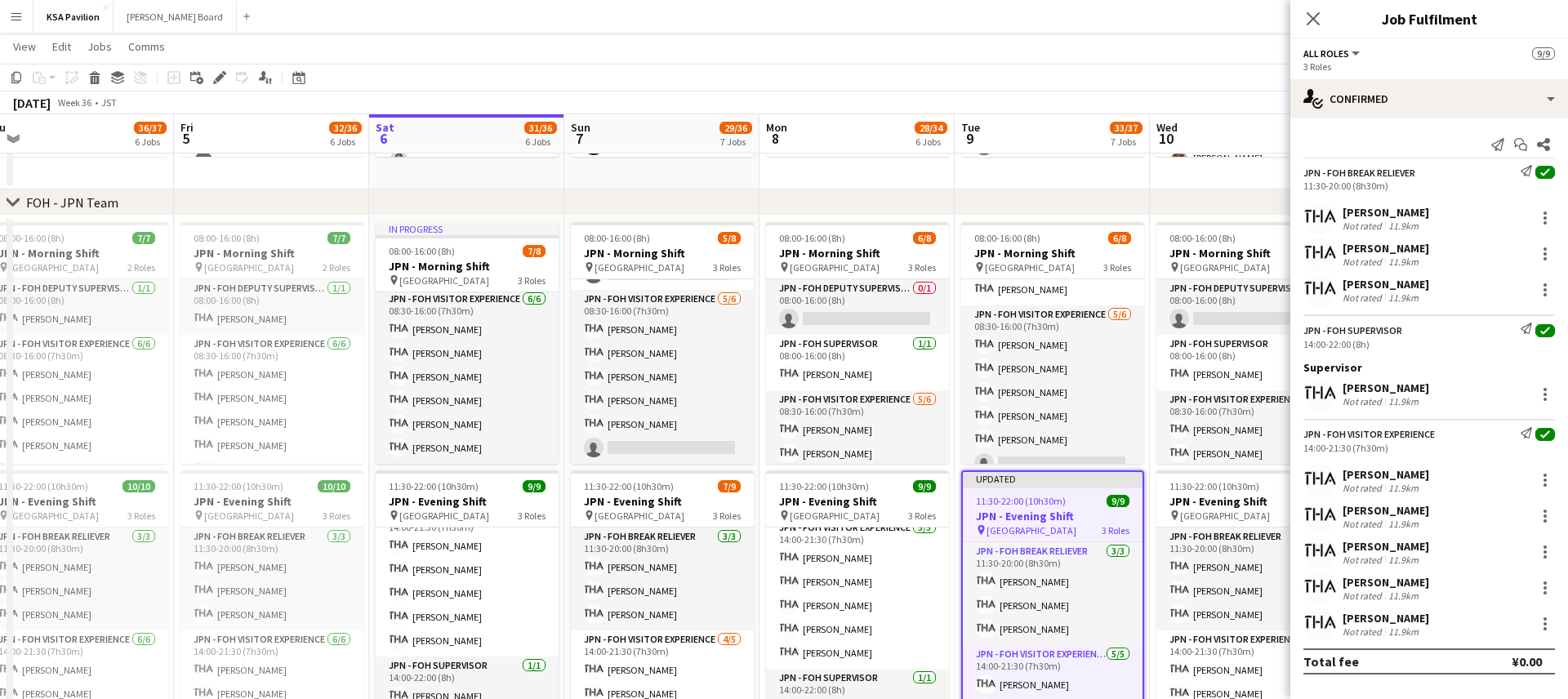
click at [1029, 474] on div "Updated" at bounding box center [1053, 478] width 180 height 13
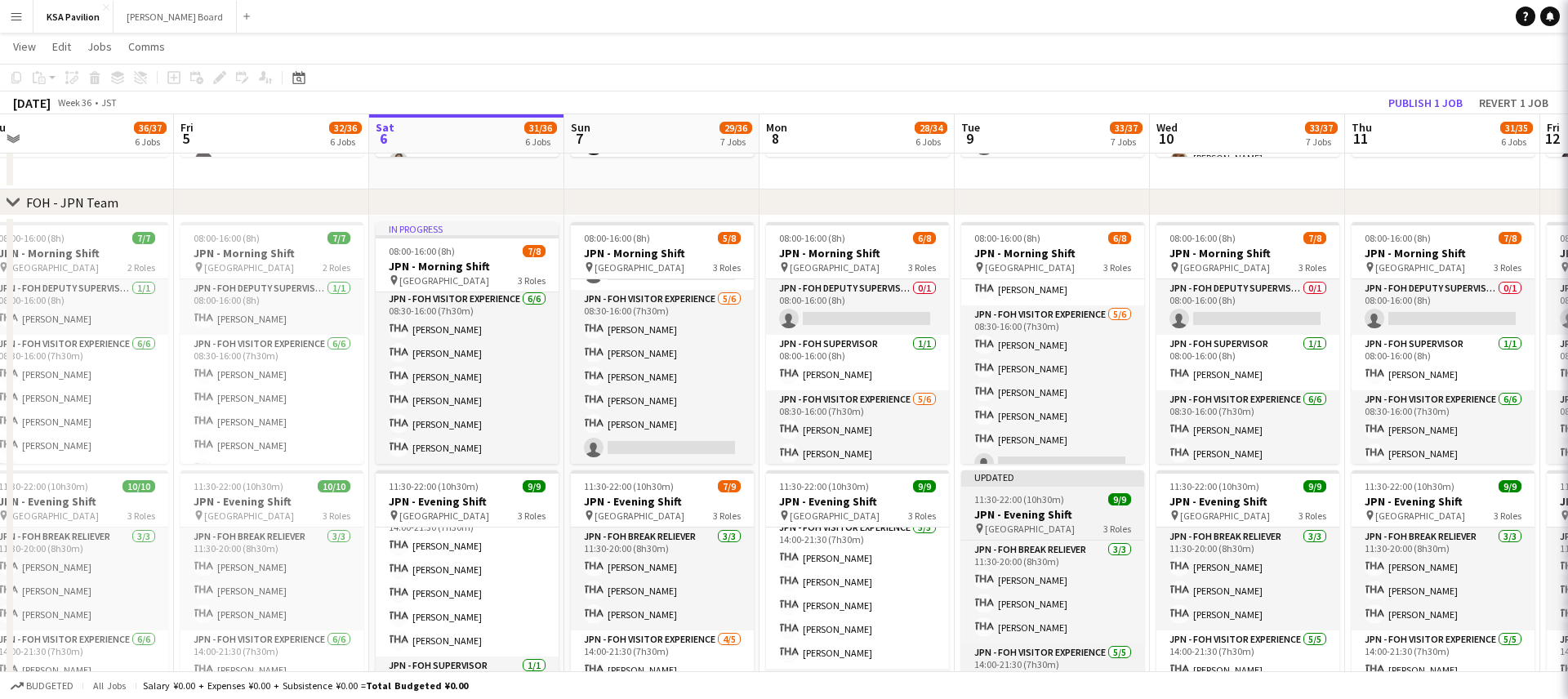
click at [1029, 474] on div "Updated" at bounding box center [1053, 476] width 183 height 13
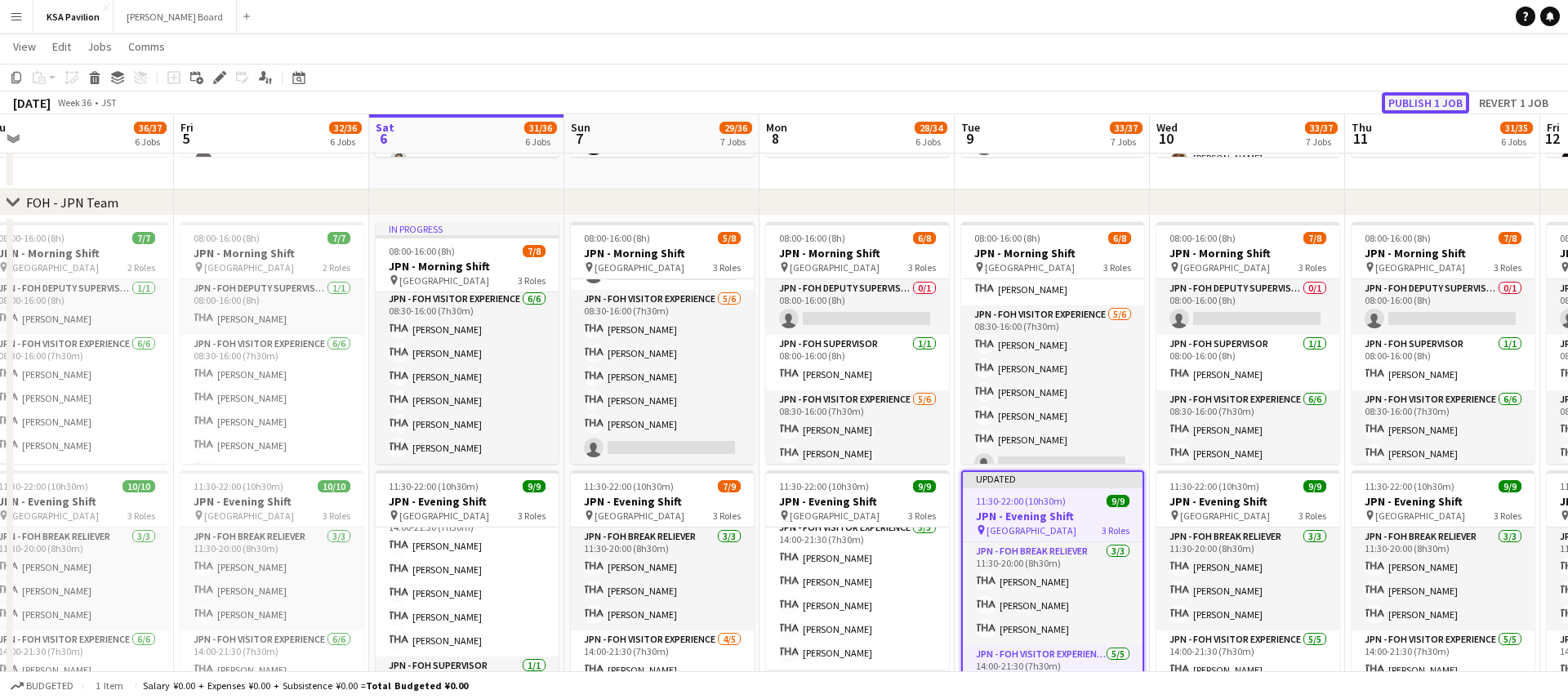
click at [1405, 104] on button "Publish 1 job" at bounding box center [1425, 103] width 87 height 21
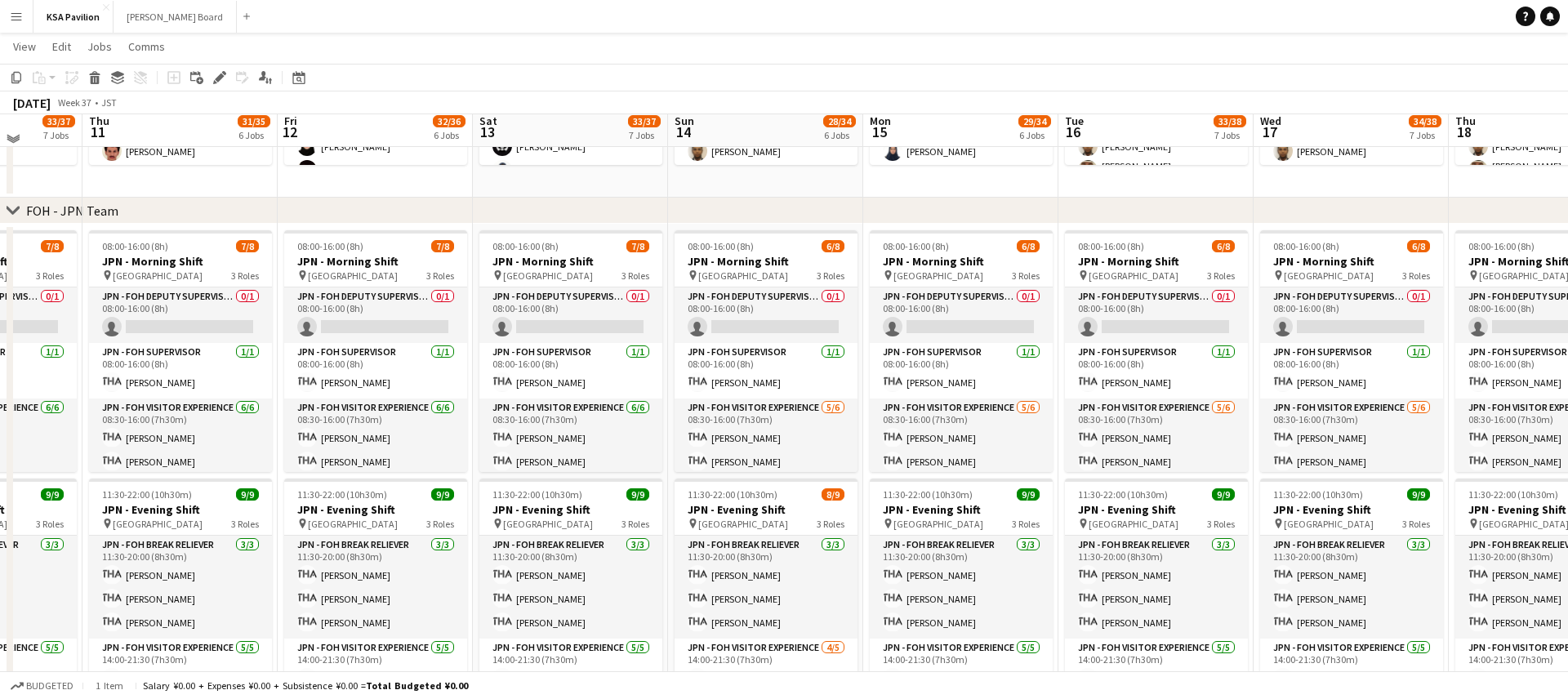
scroll to position [591, 0]
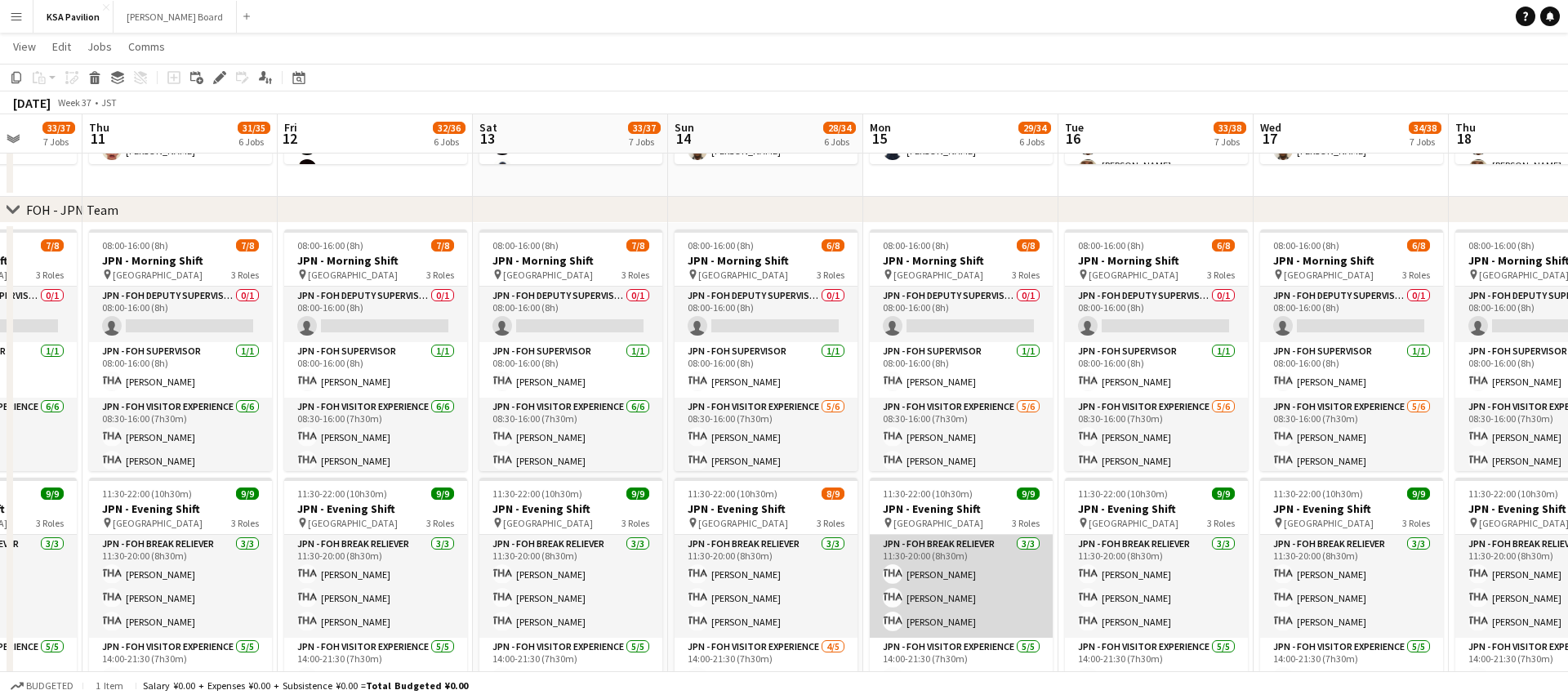
click at [989, 582] on app-card-role "JPN - FOH Break Reliever [DATE] 11:30-20:00 (8h30m) [PERSON_NAME] [PERSON_NAME]…" at bounding box center [961, 585] width 183 height 103
